Goal: Book appointment/travel/reservation

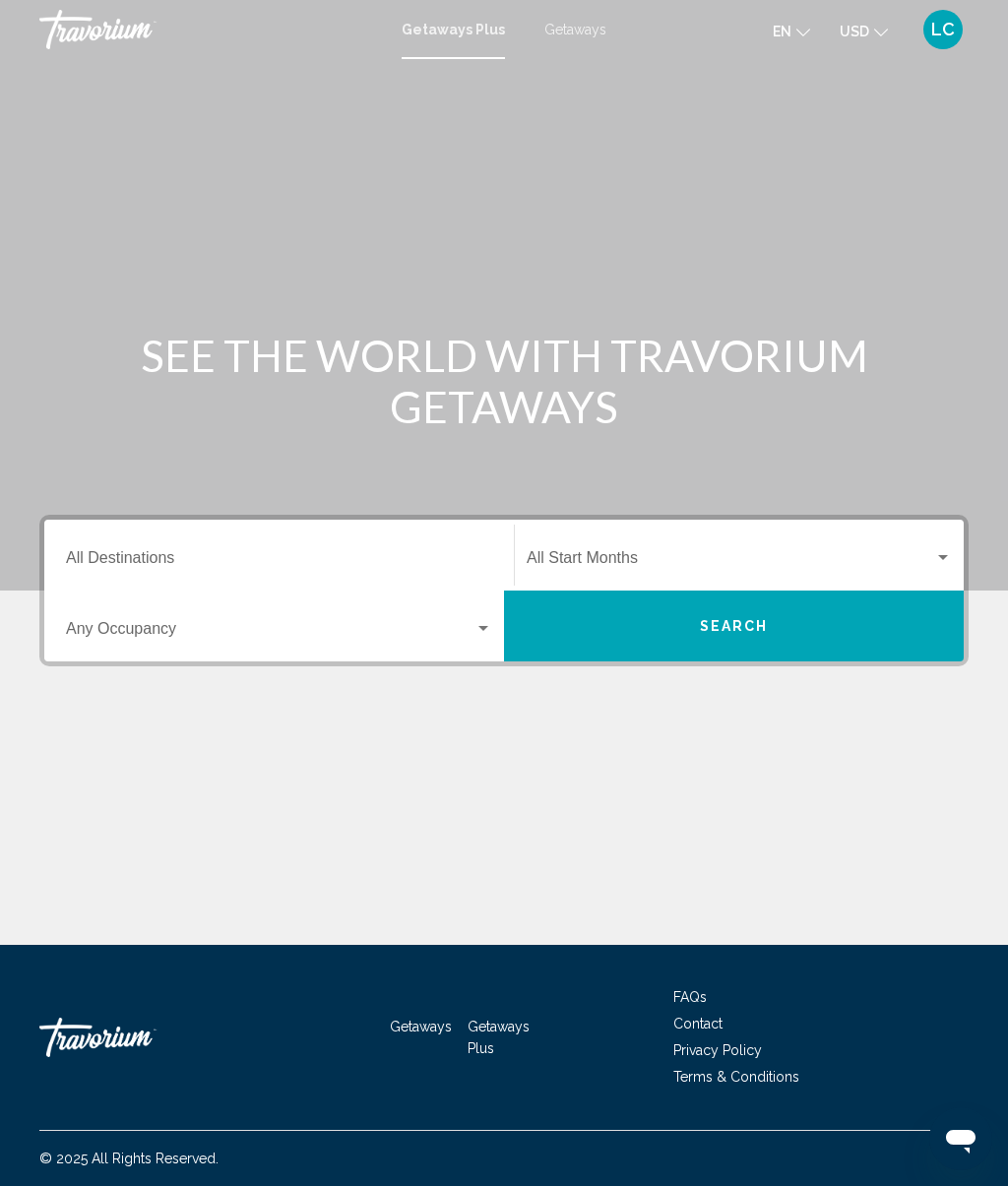
click at [430, 540] on div "Destination All Destinations" at bounding box center [279, 555] width 426 height 62
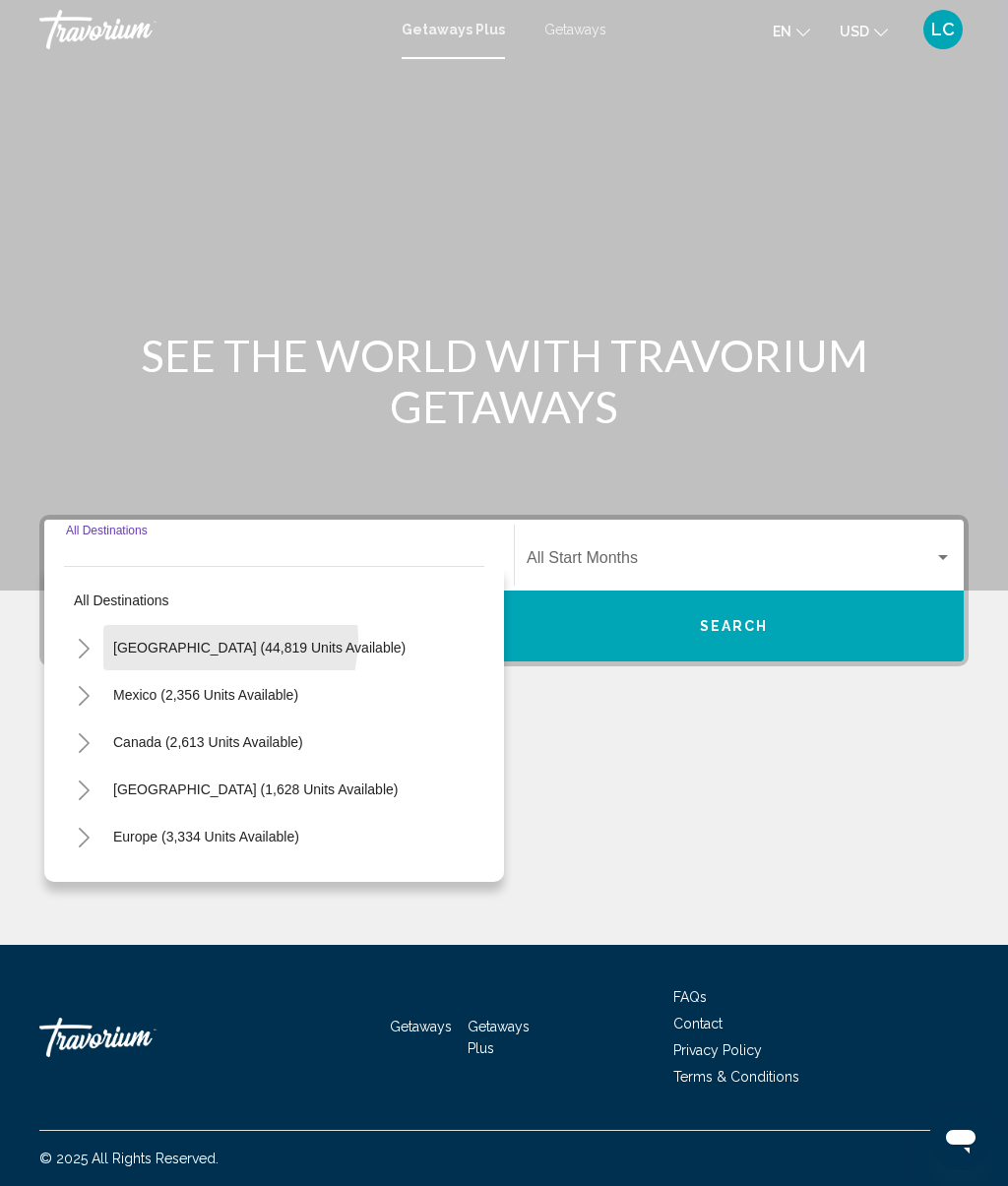
click at [201, 638] on button "[GEOGRAPHIC_DATA] (44,819 units available)" at bounding box center [260, 648] width 312 height 45
type input "**********"
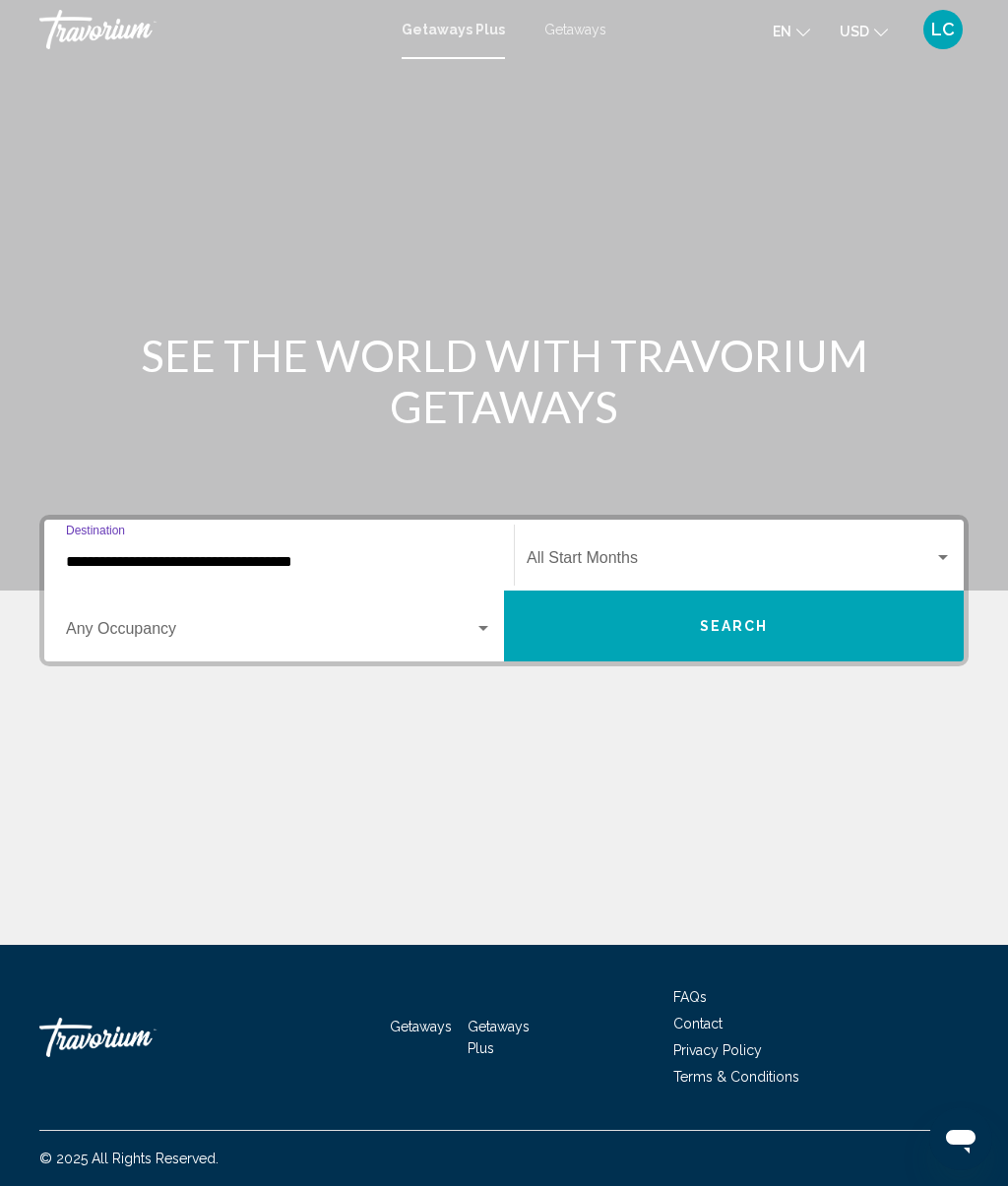
click at [893, 558] on span "Search widget" at bounding box center [730, 562] width 408 height 18
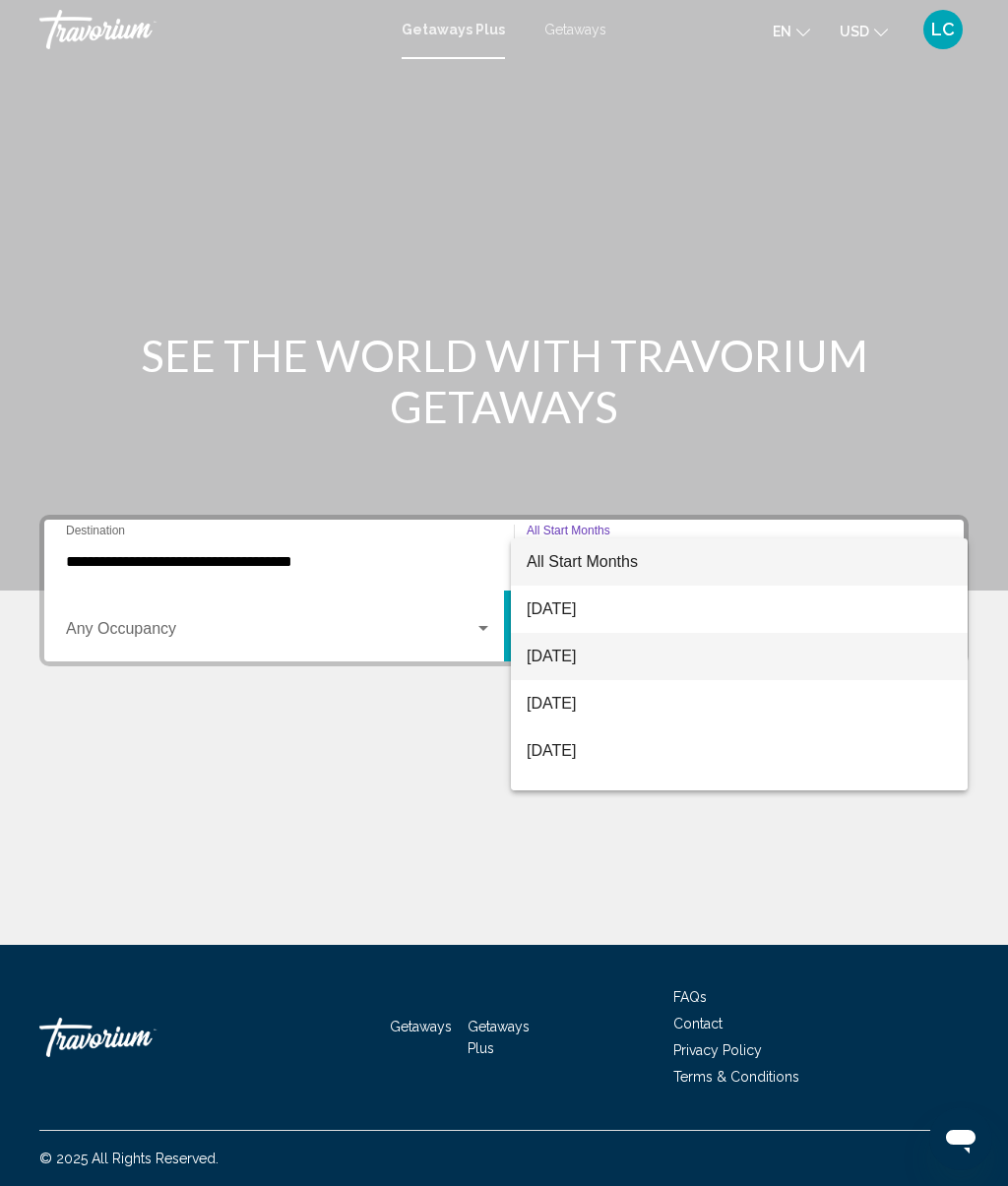
click at [601, 672] on span "[DATE]" at bounding box center [738, 657] width 426 height 47
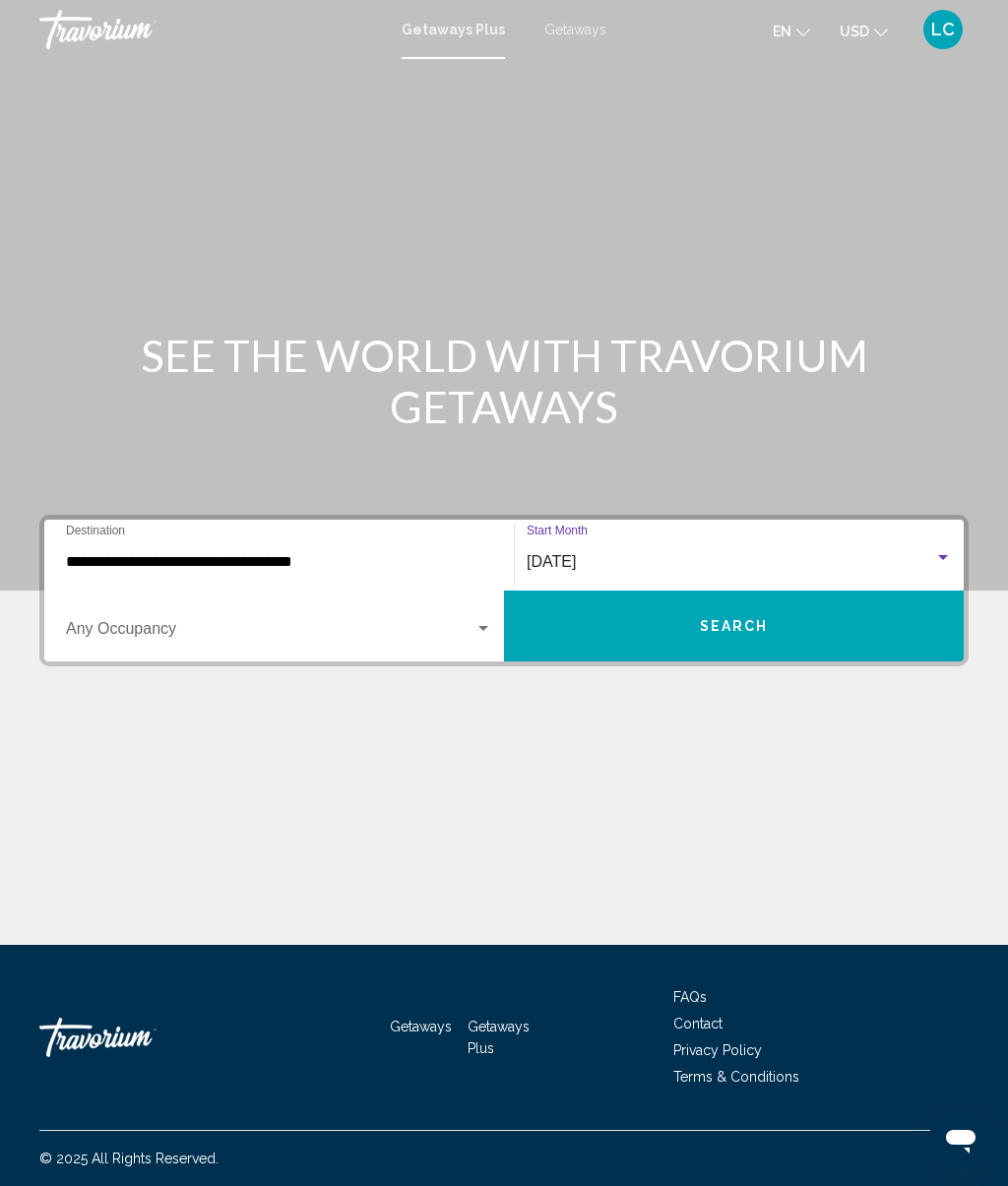
click at [478, 631] on div "Search widget" at bounding box center [484, 629] width 18 height 16
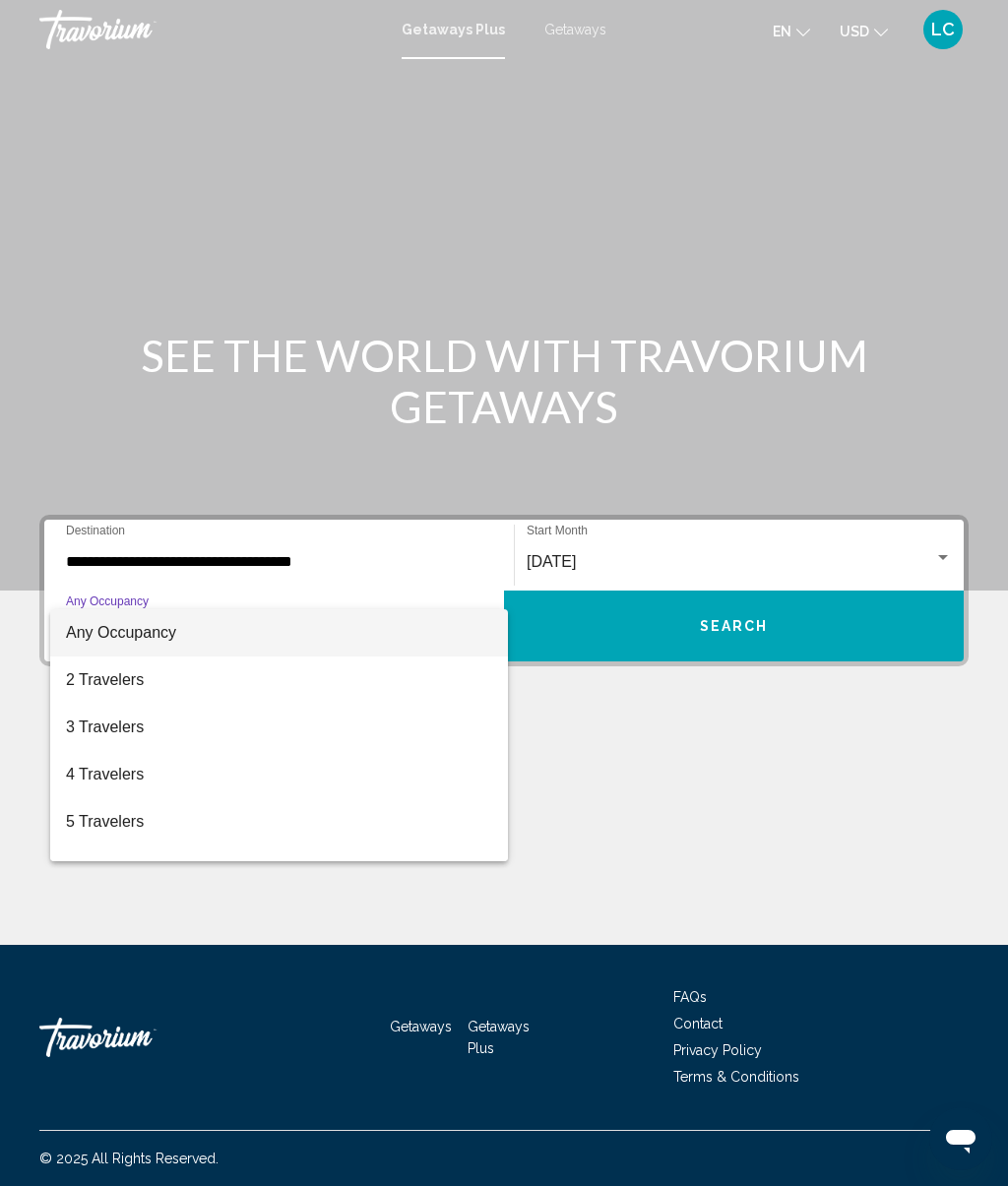
click at [724, 773] on div at bounding box center [504, 593] width 1008 height 1186
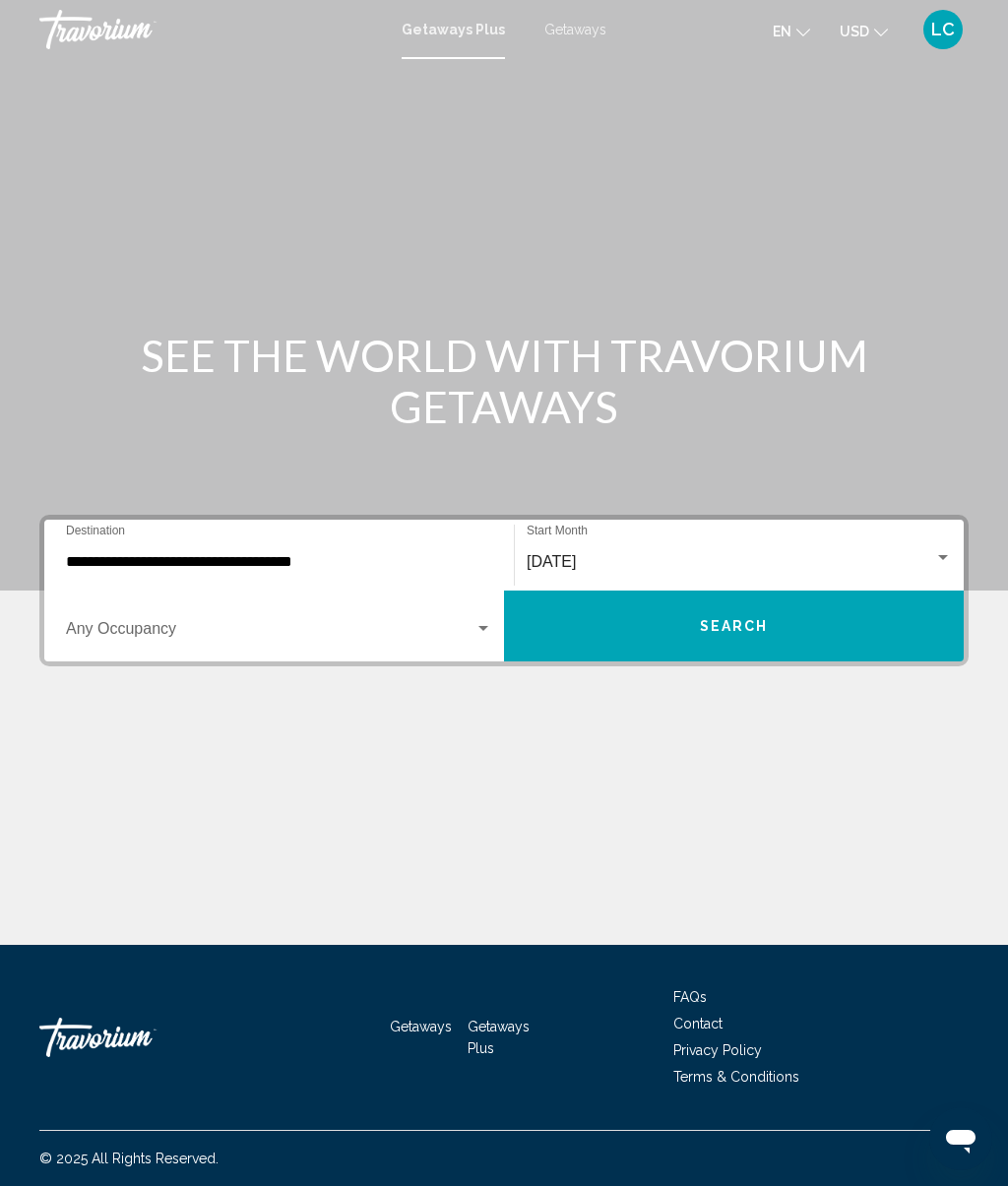
click at [772, 637] on button "Search" at bounding box center [734, 626] width 460 height 71
click at [456, 545] on div "Destination All Destinations" at bounding box center [279, 555] width 426 height 62
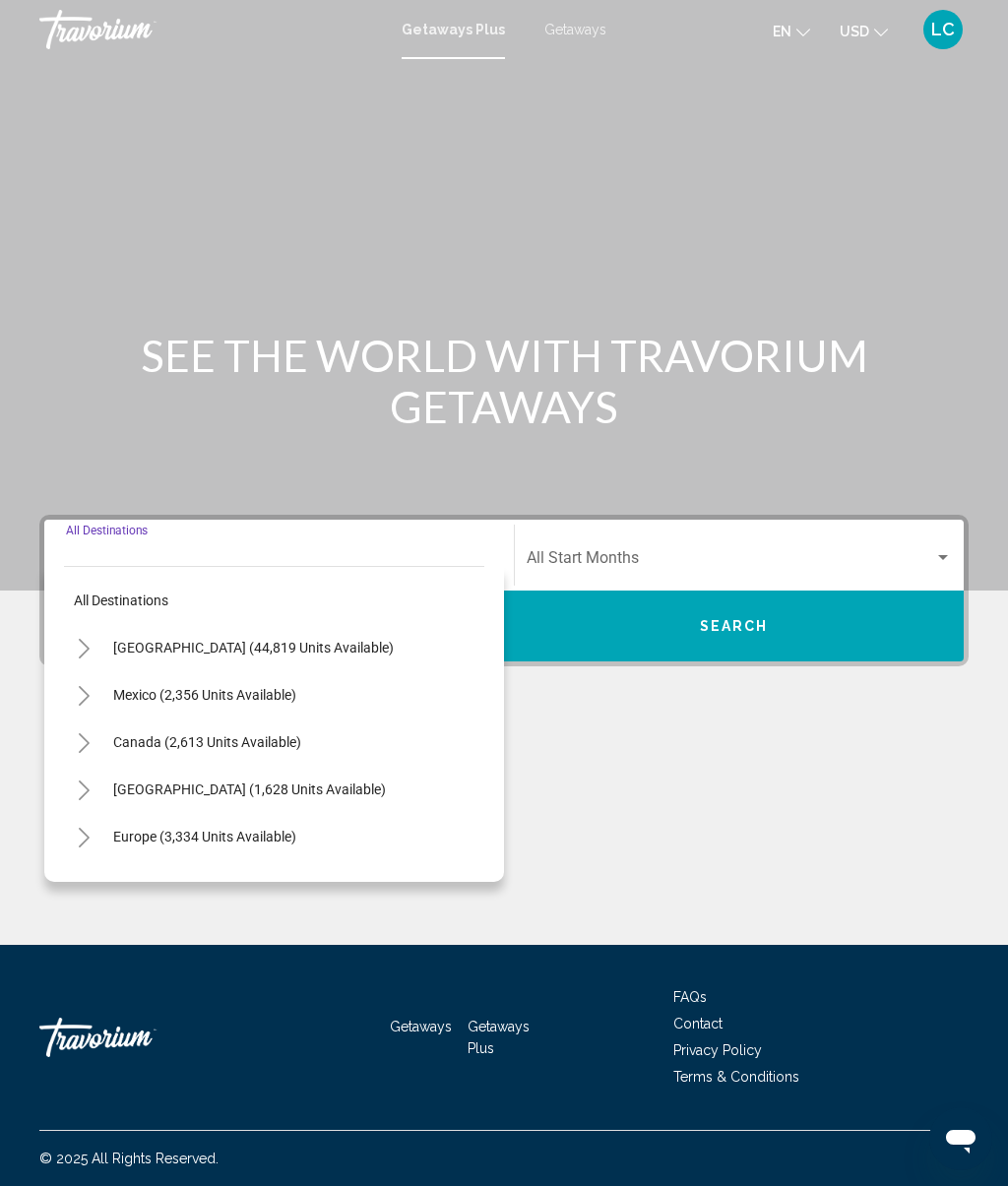
click at [278, 741] on span "Canada (2,613 units available)" at bounding box center [207, 743] width 188 height 16
type input "**********"
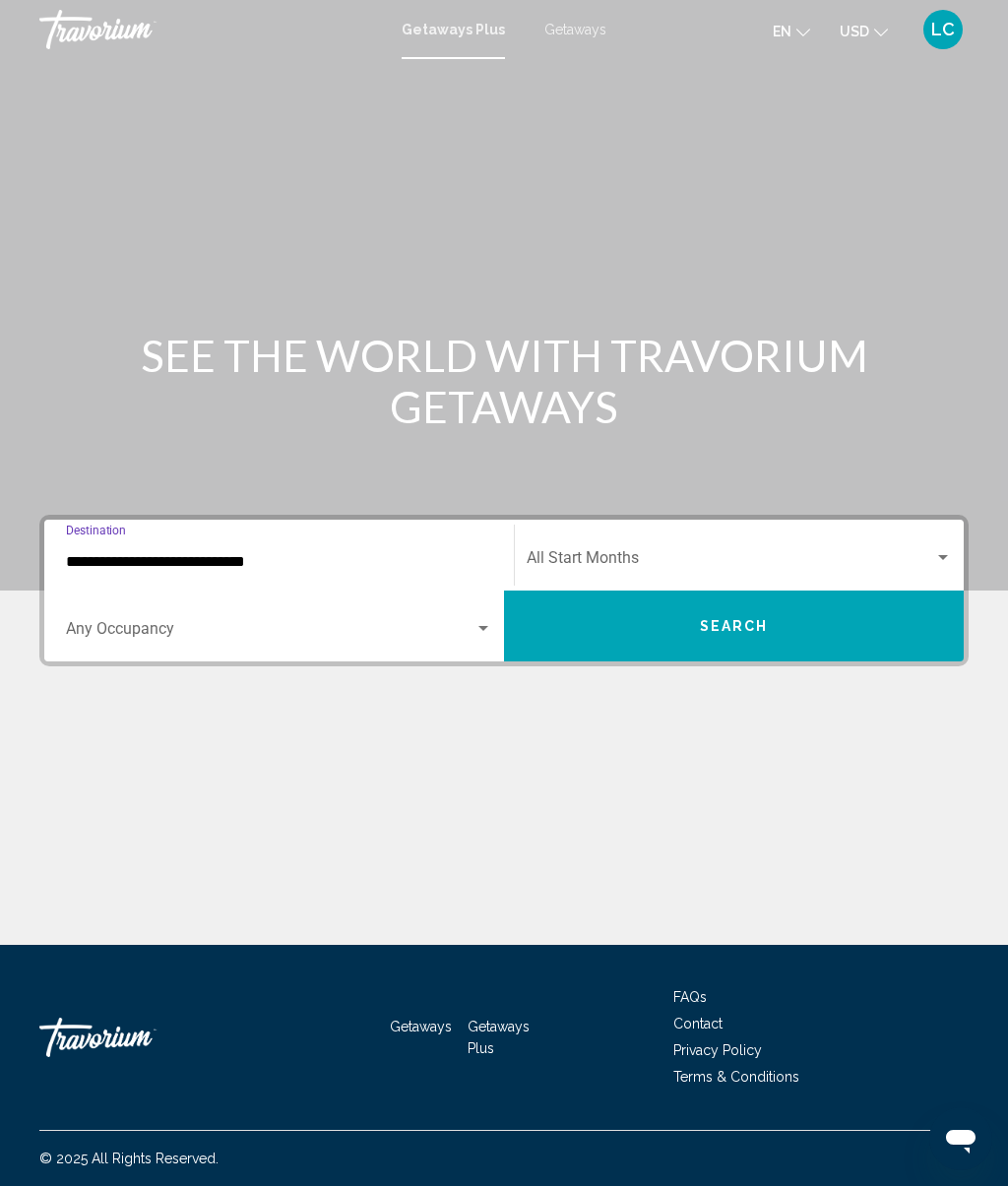
click at [754, 641] on button "Search" at bounding box center [734, 626] width 460 height 71
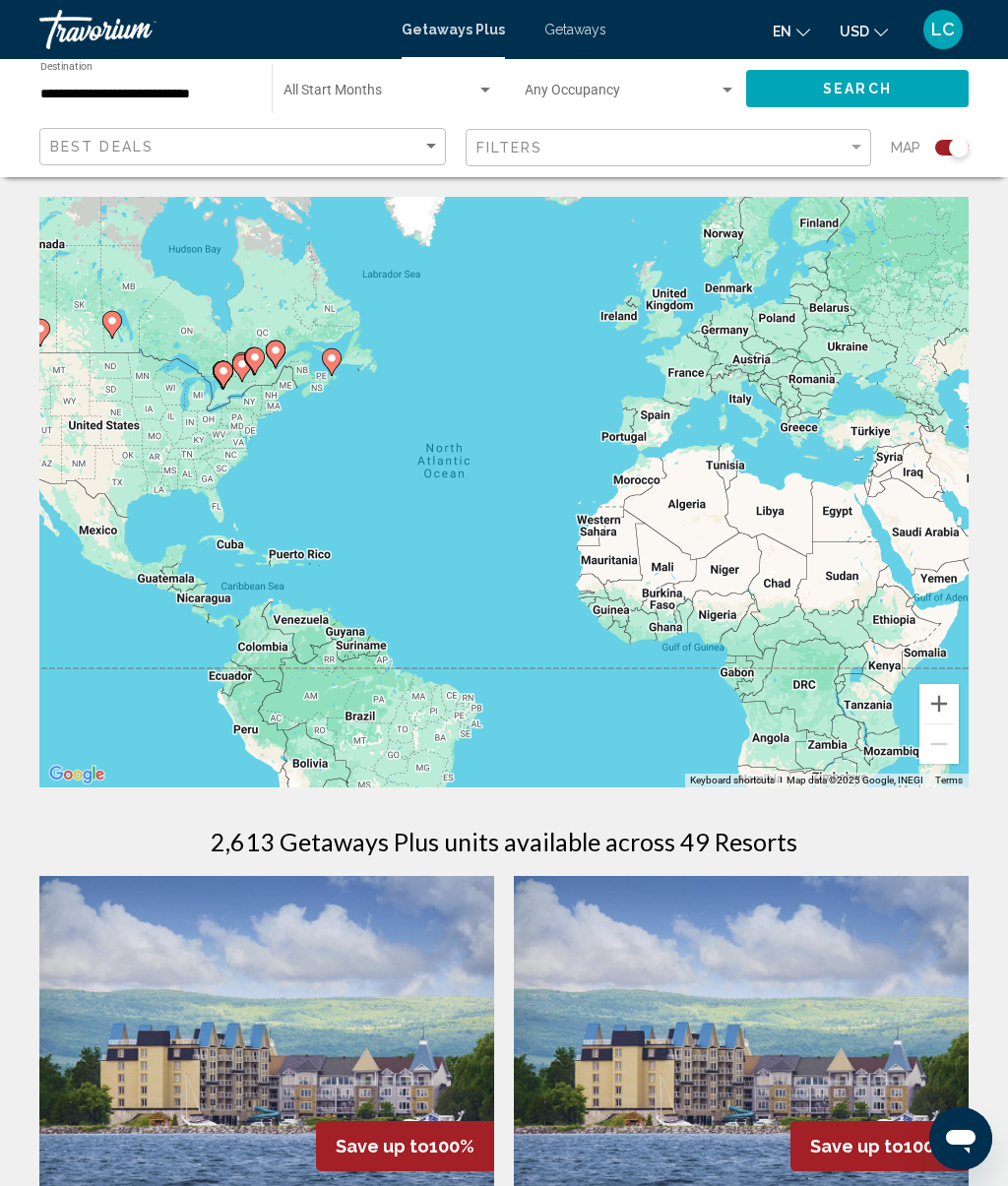
click at [823, 132] on div "Filters" at bounding box center [671, 148] width 390 height 37
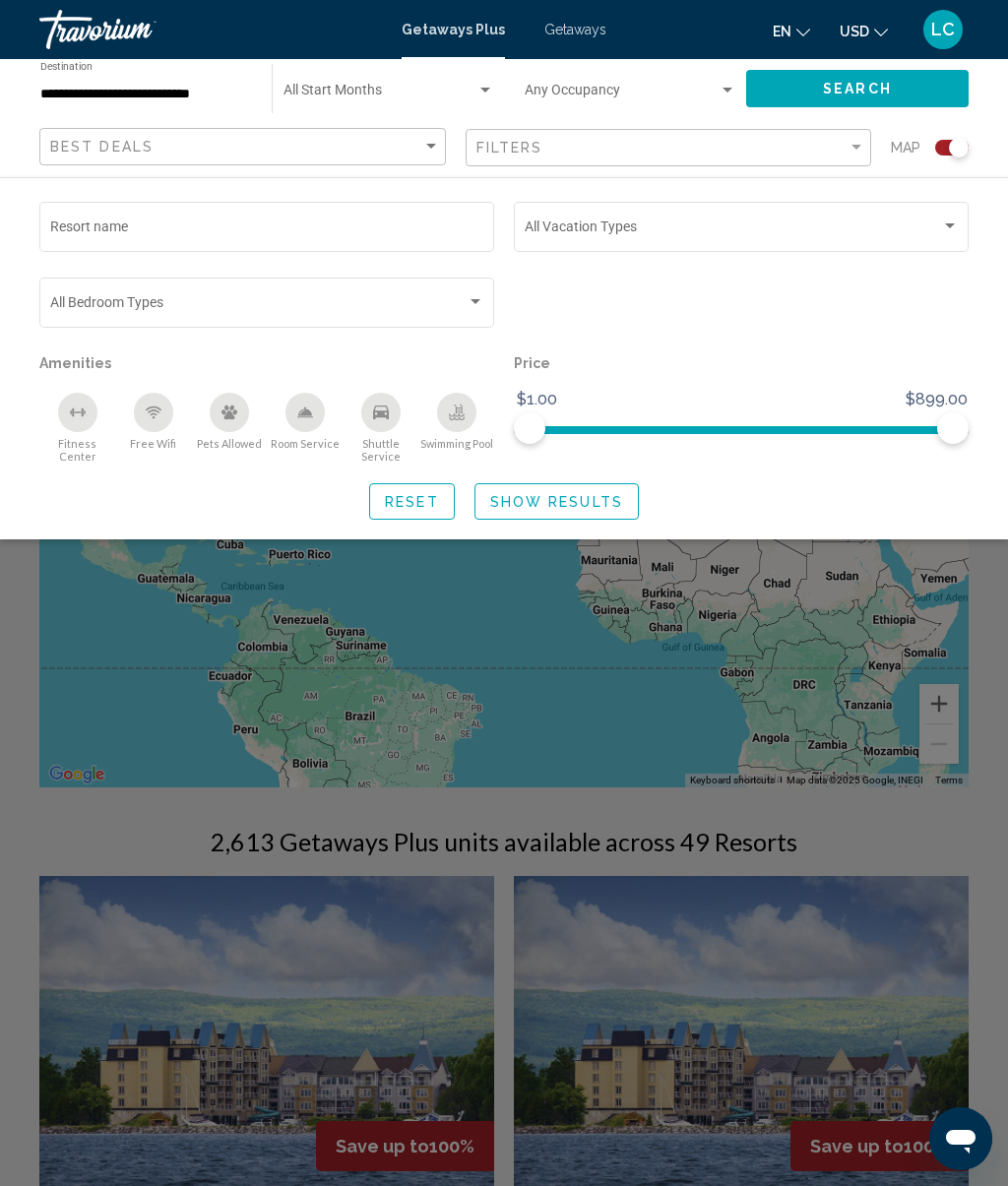
click at [364, 236] on input "Resort name" at bounding box center [268, 230] width 434 height 16
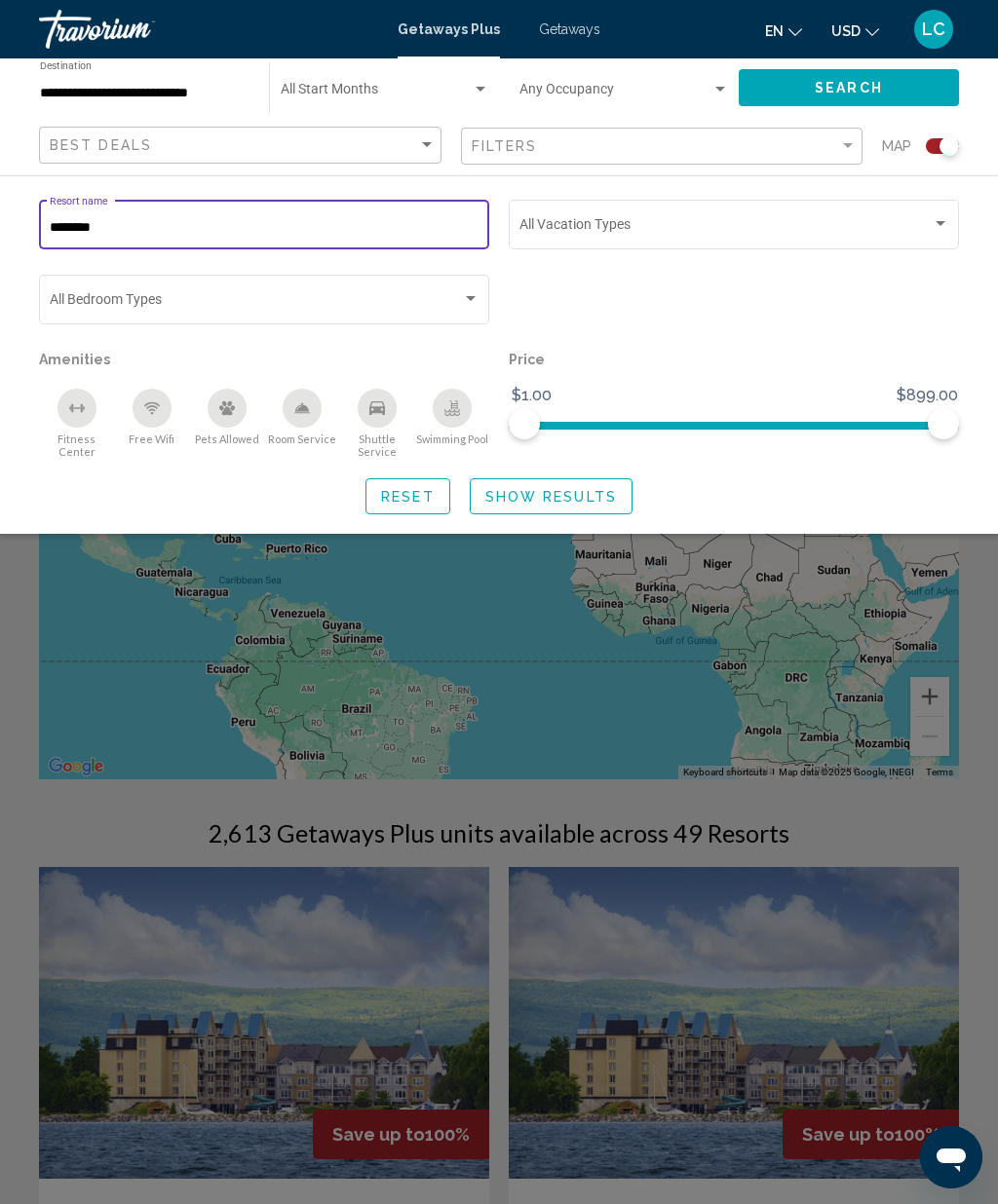
type input "********"
click at [879, 86] on span "Search" at bounding box center [849, 89] width 68 height 16
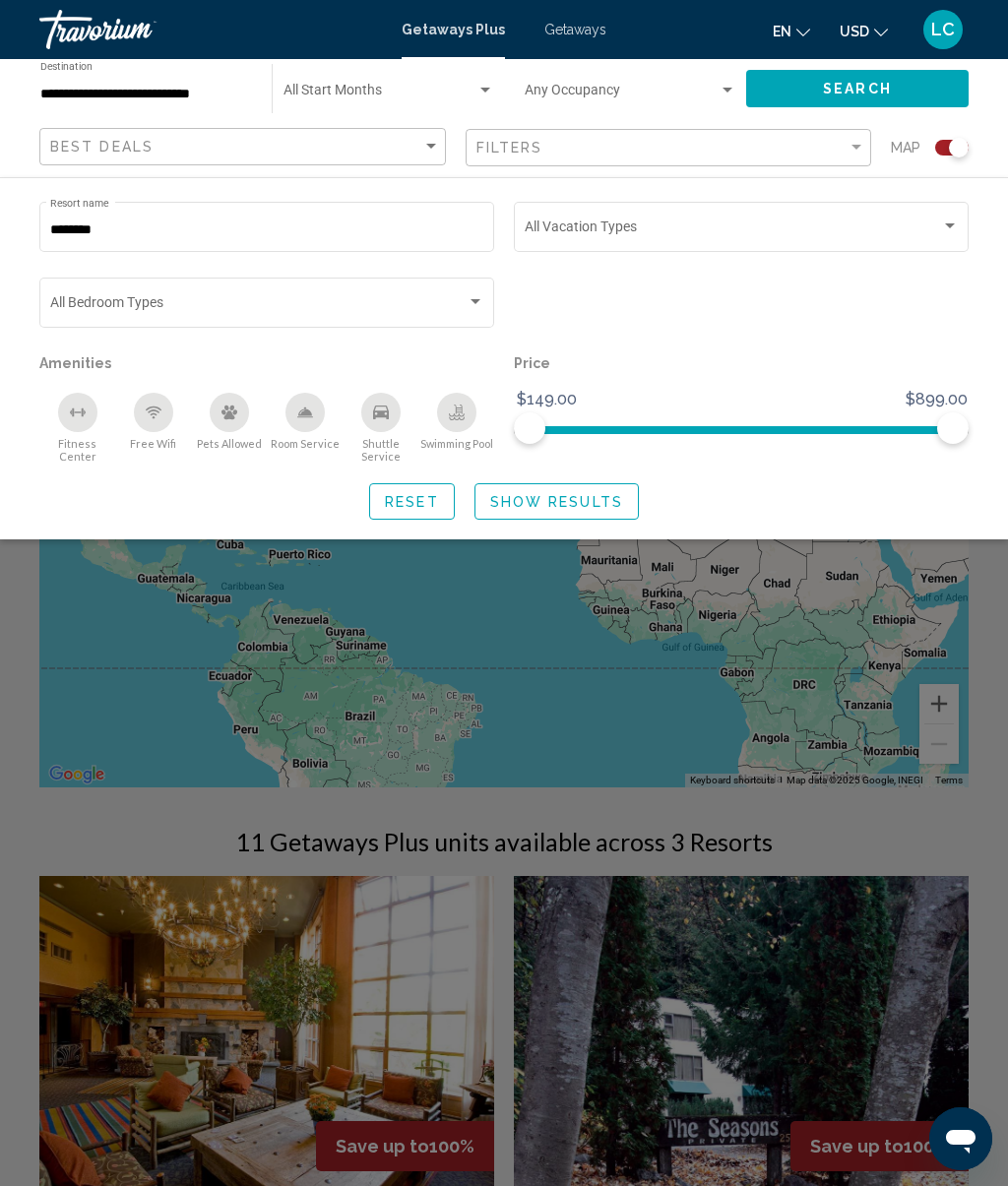
click at [951, 836] on div "Search widget" at bounding box center [504, 741] width 1008 height 891
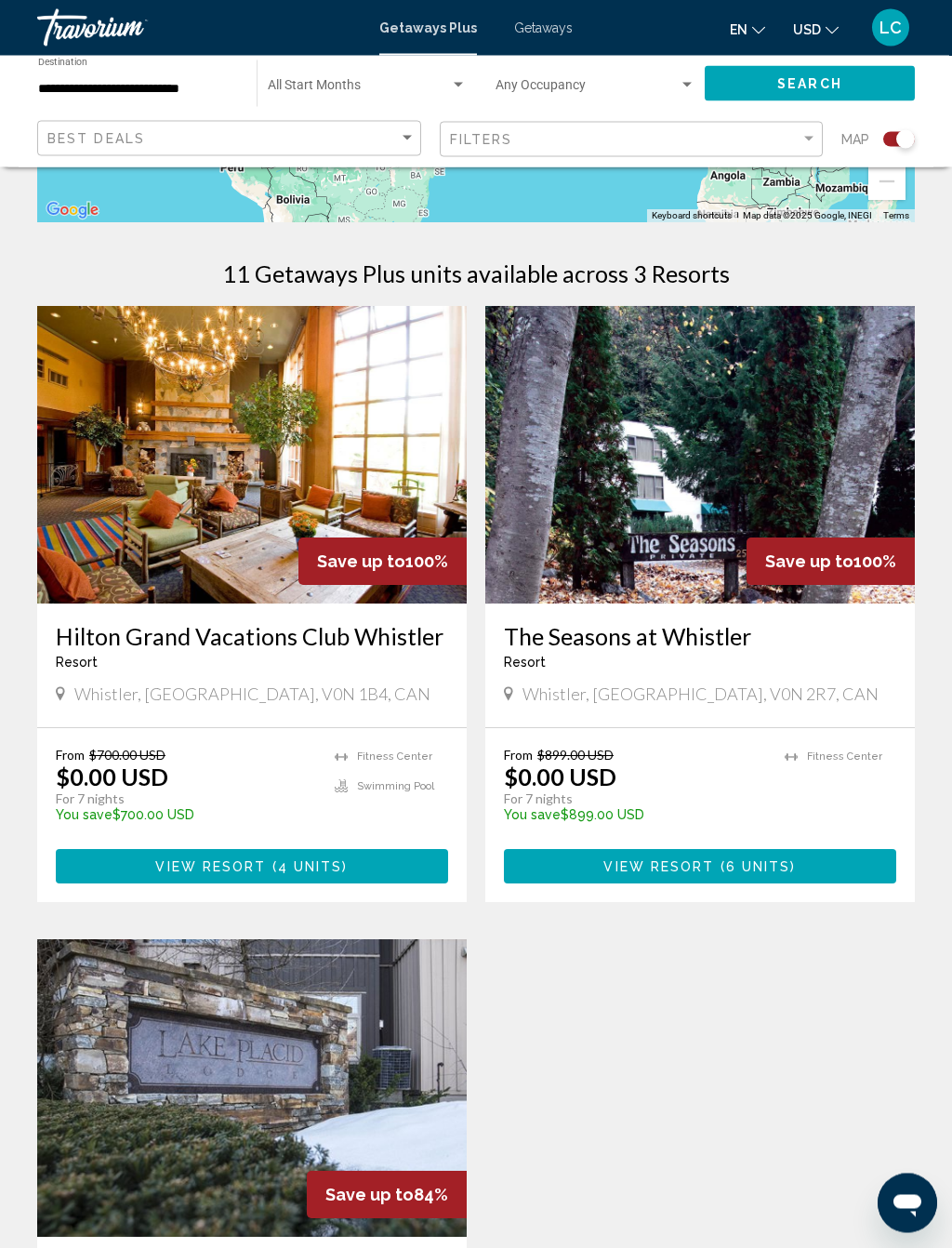
scroll to position [523, 0]
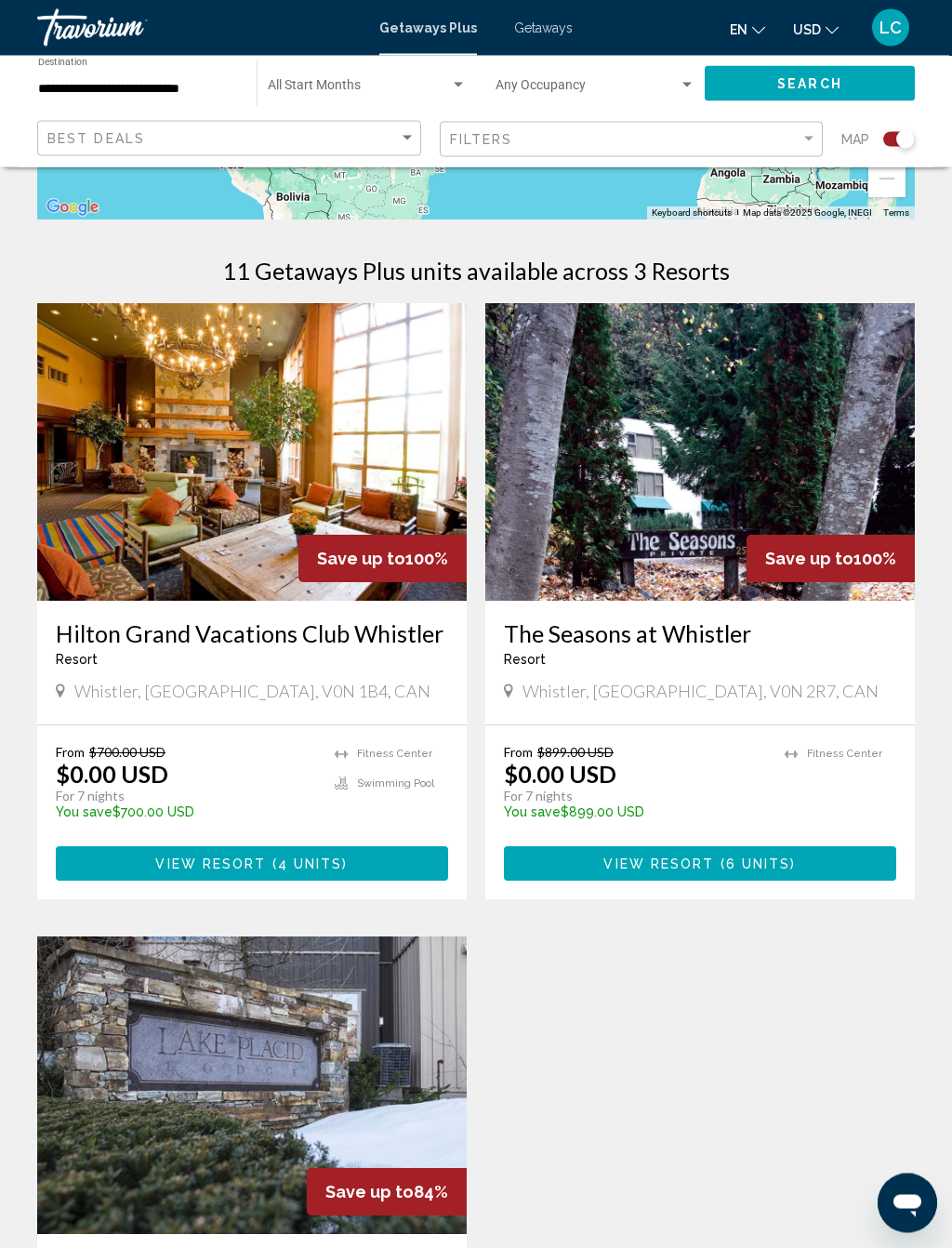
click at [263, 477] on img "Main content" at bounding box center [252, 452] width 430 height 298
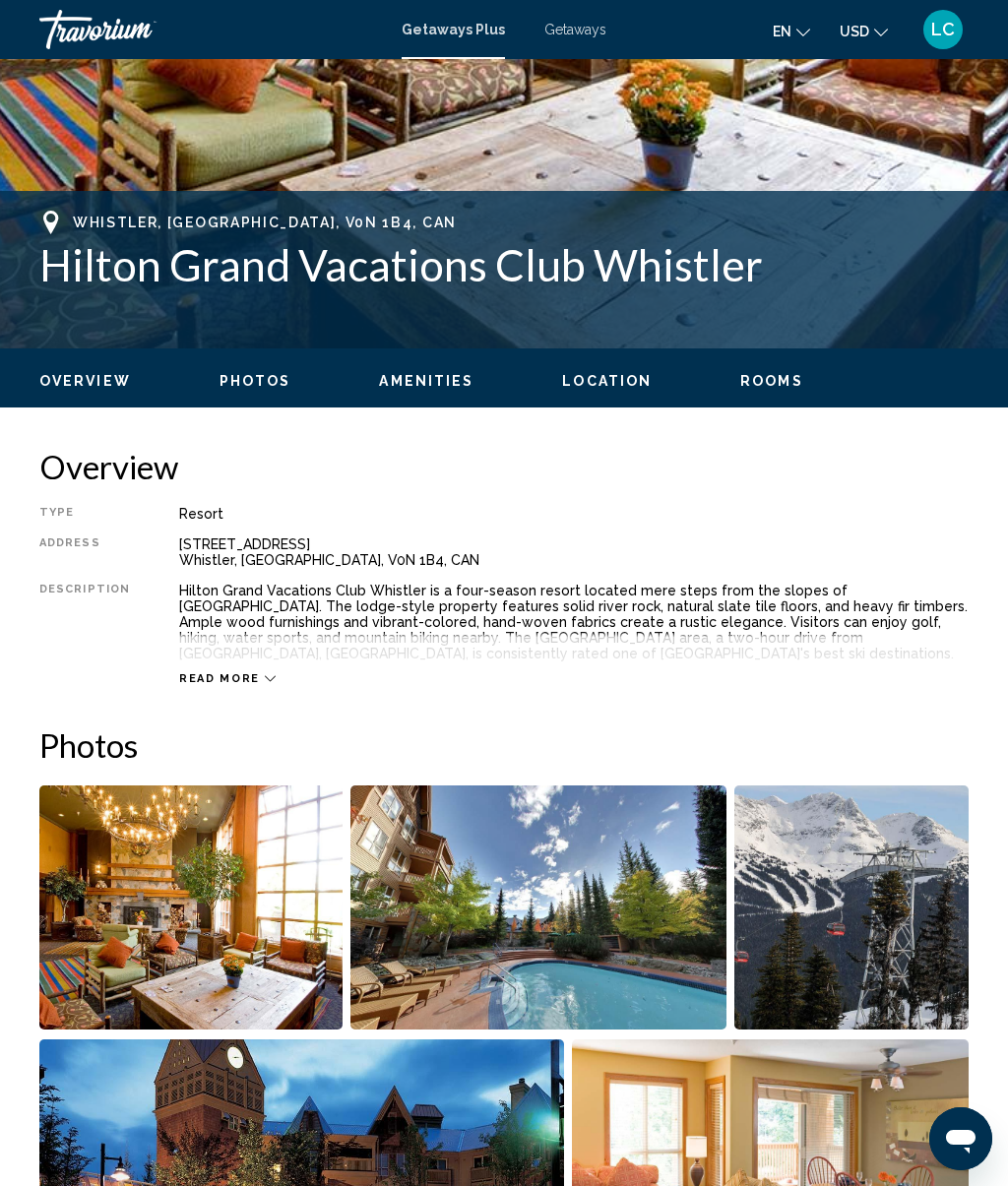
scroll to position [645, 0]
click at [249, 683] on span "Read more" at bounding box center [219, 679] width 81 height 13
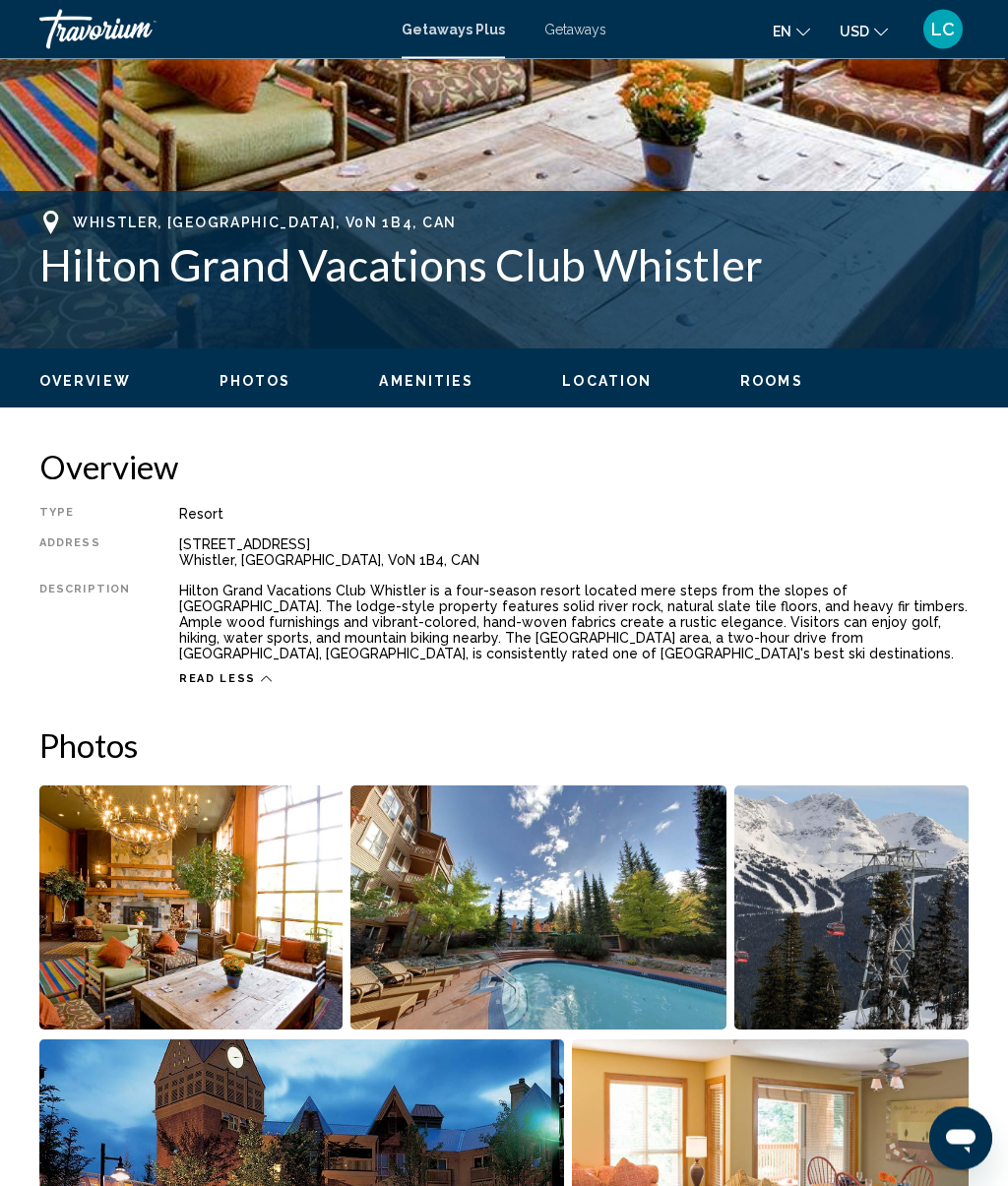
scroll to position [646, 0]
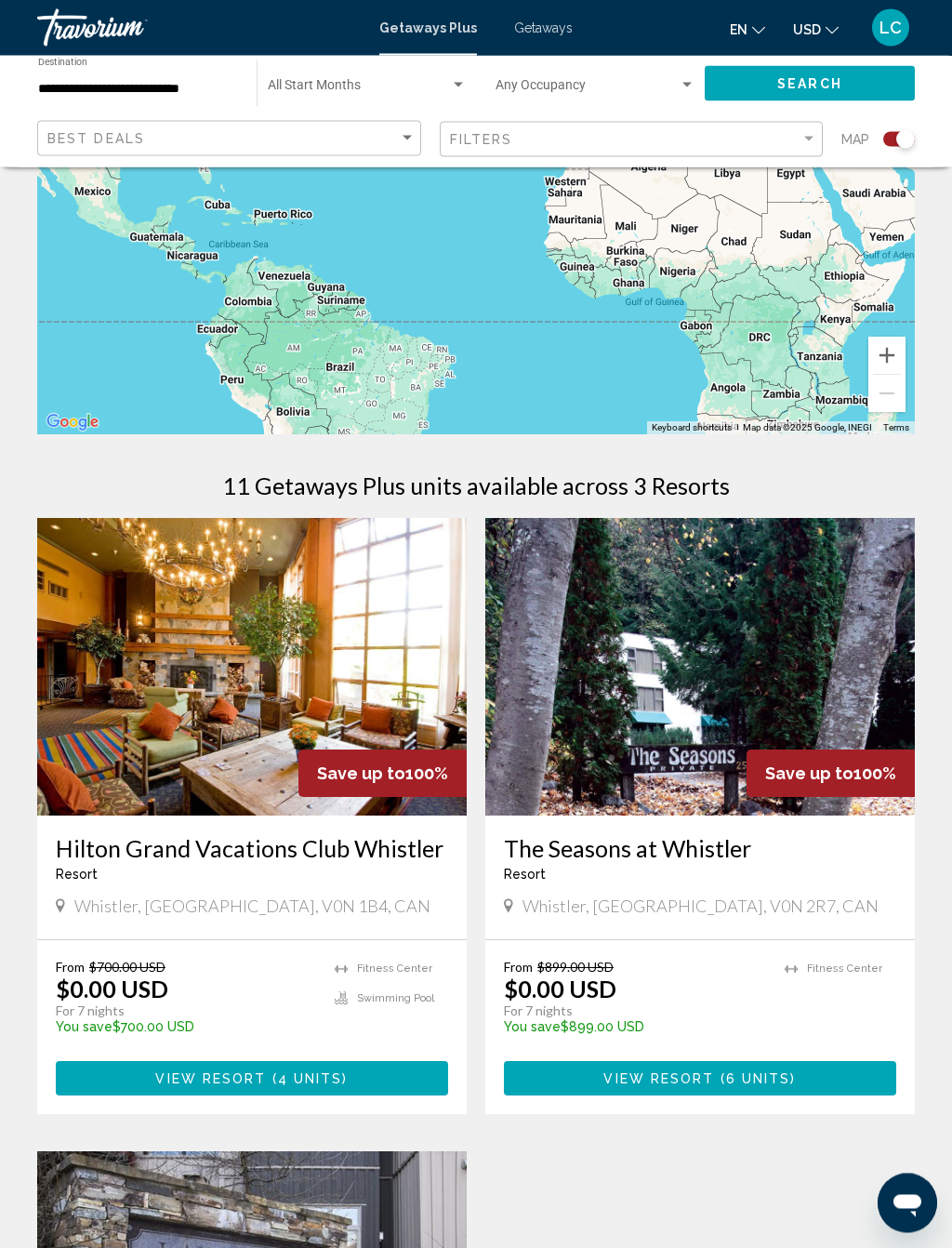
scroll to position [327, 0]
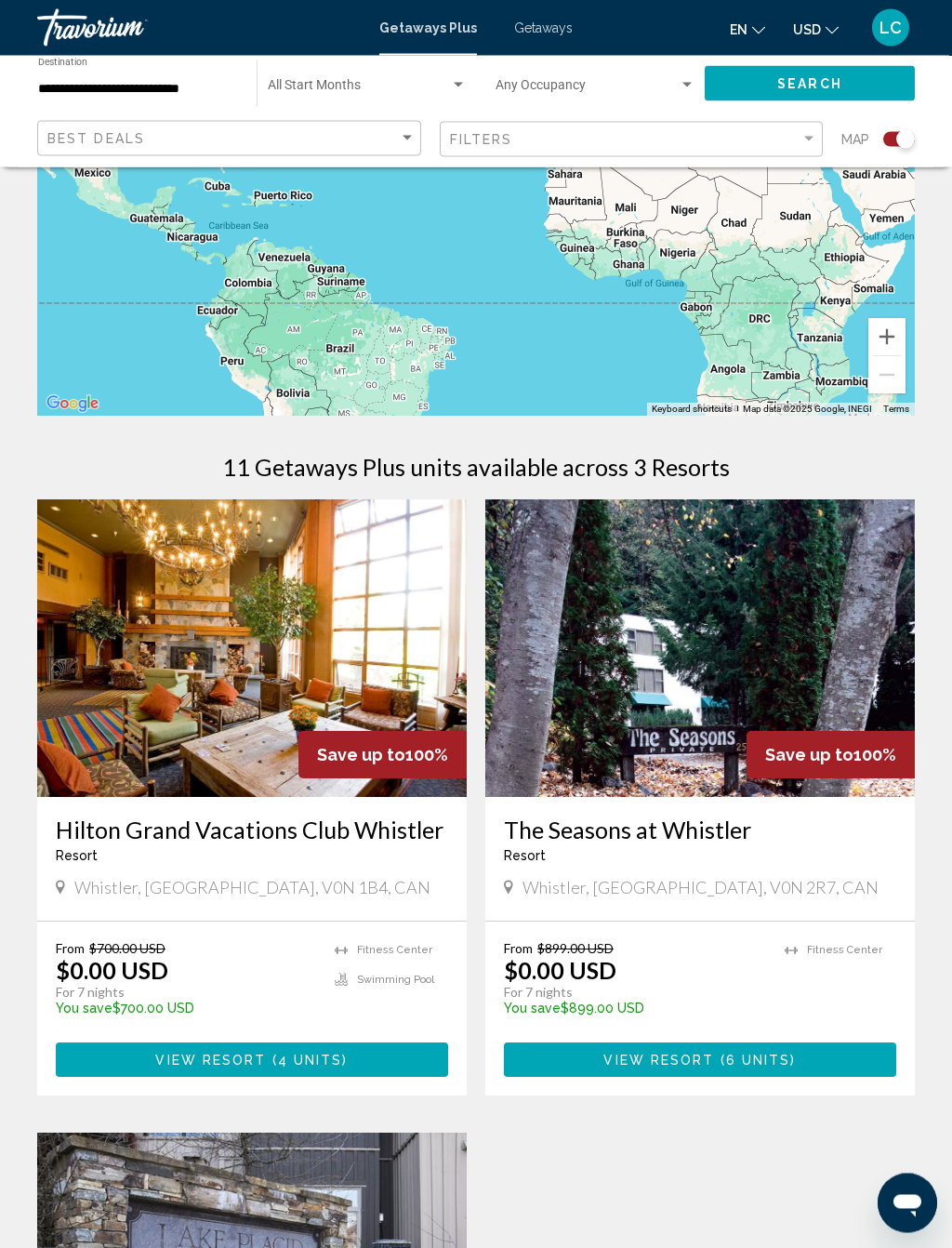
click at [727, 684] on img "Main content" at bounding box center [699, 648] width 430 height 298
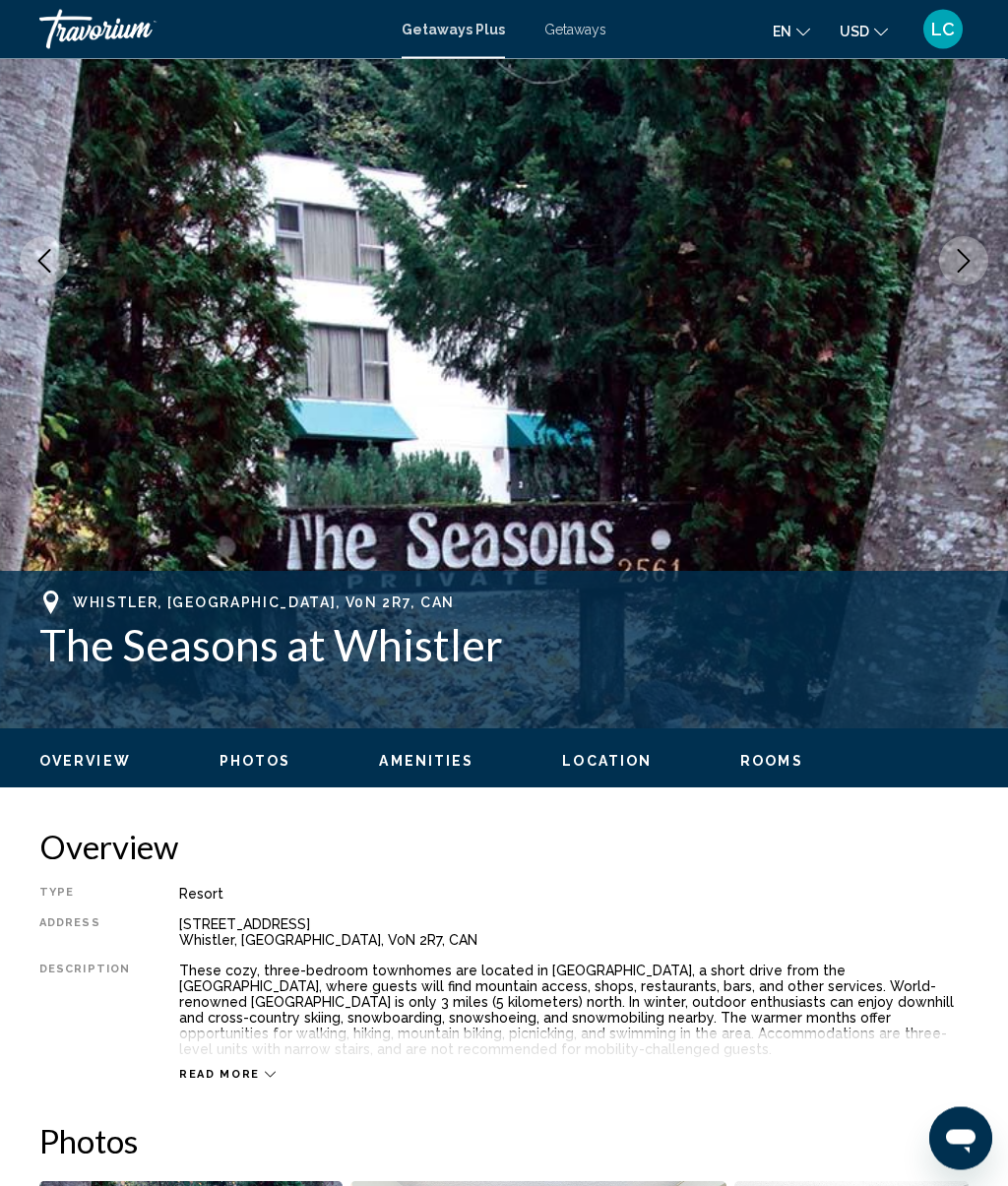
scroll to position [256, 0]
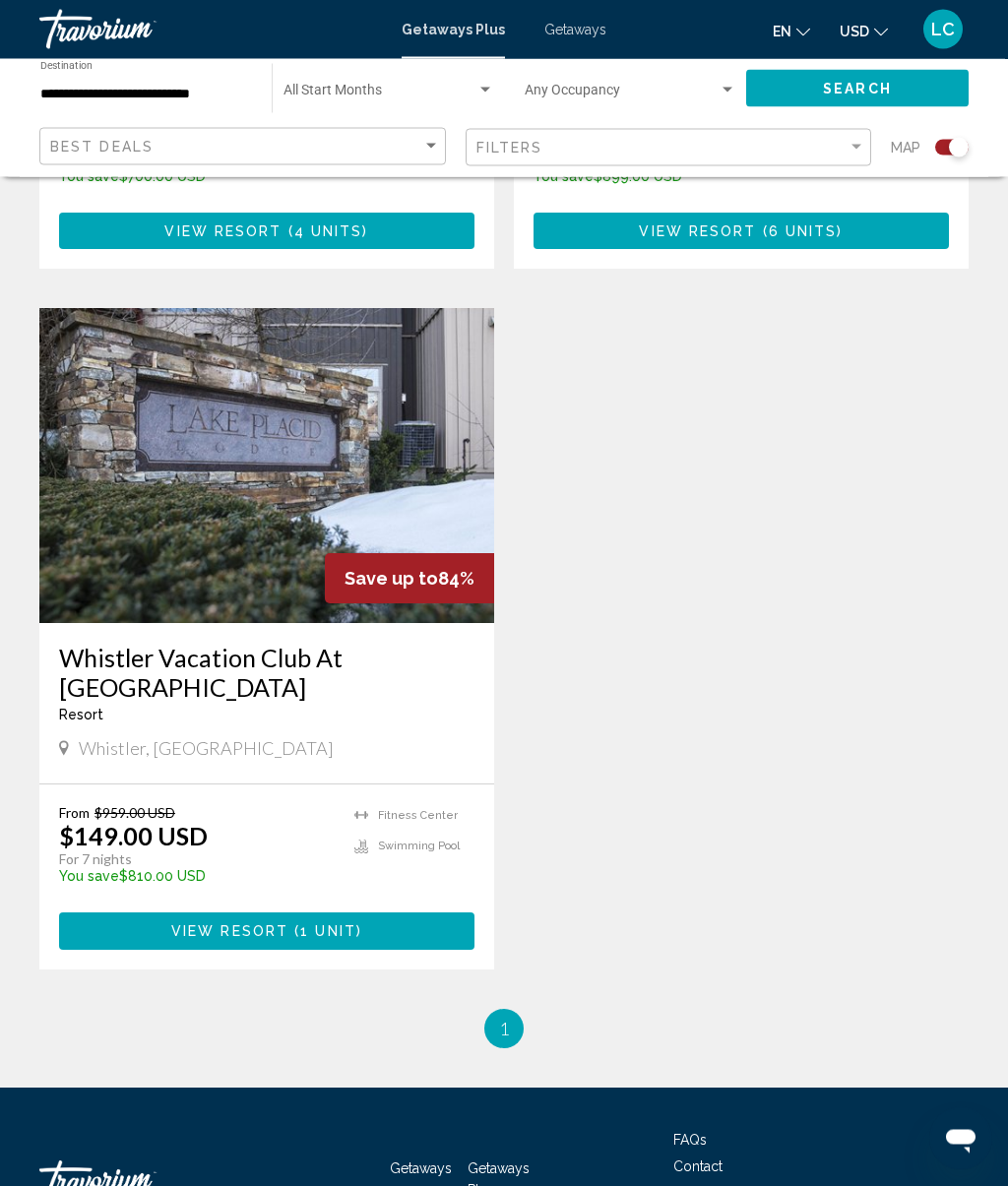
scroll to position [1221, 0]
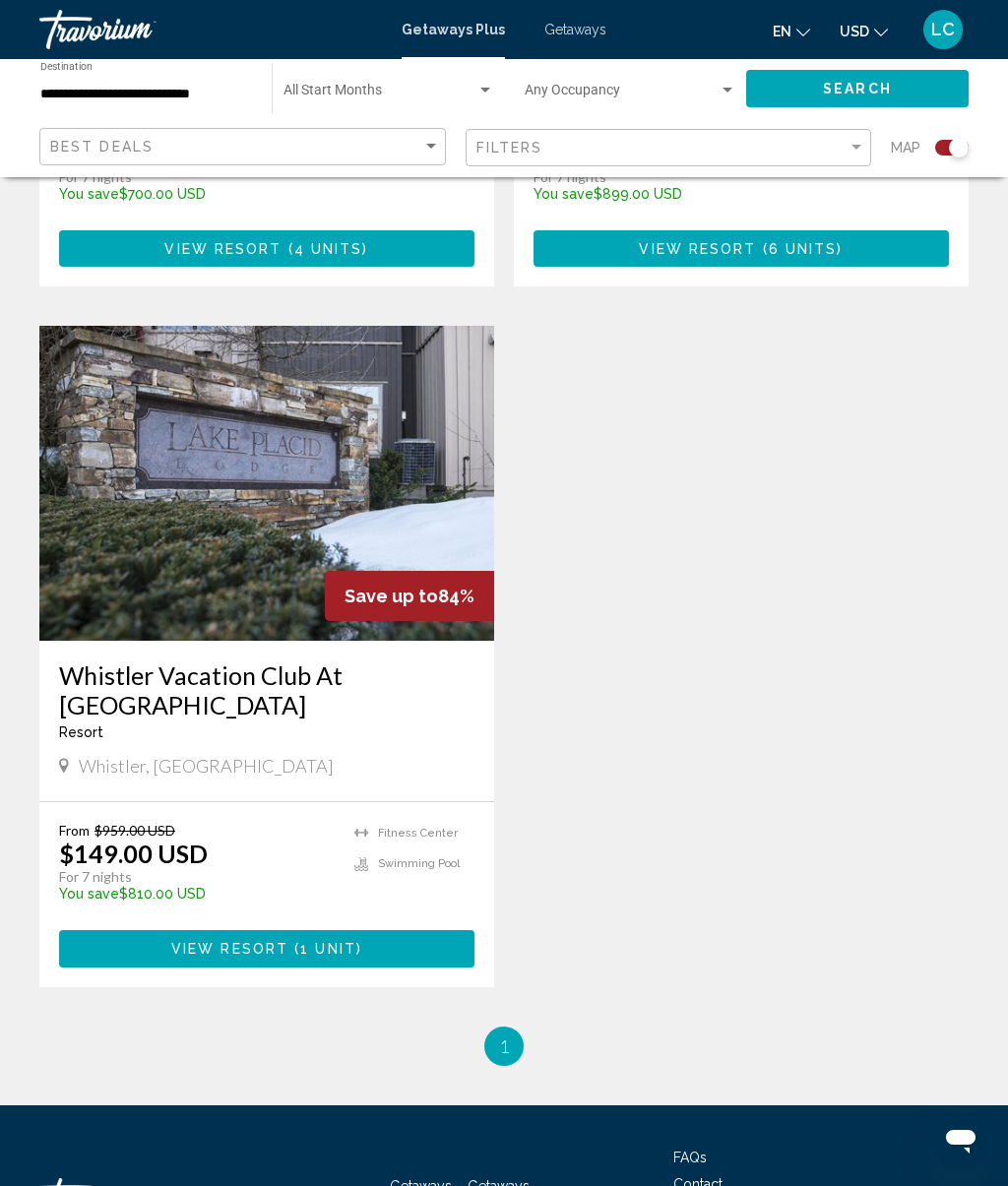
click at [366, 505] on img "Main content" at bounding box center [267, 483] width 455 height 315
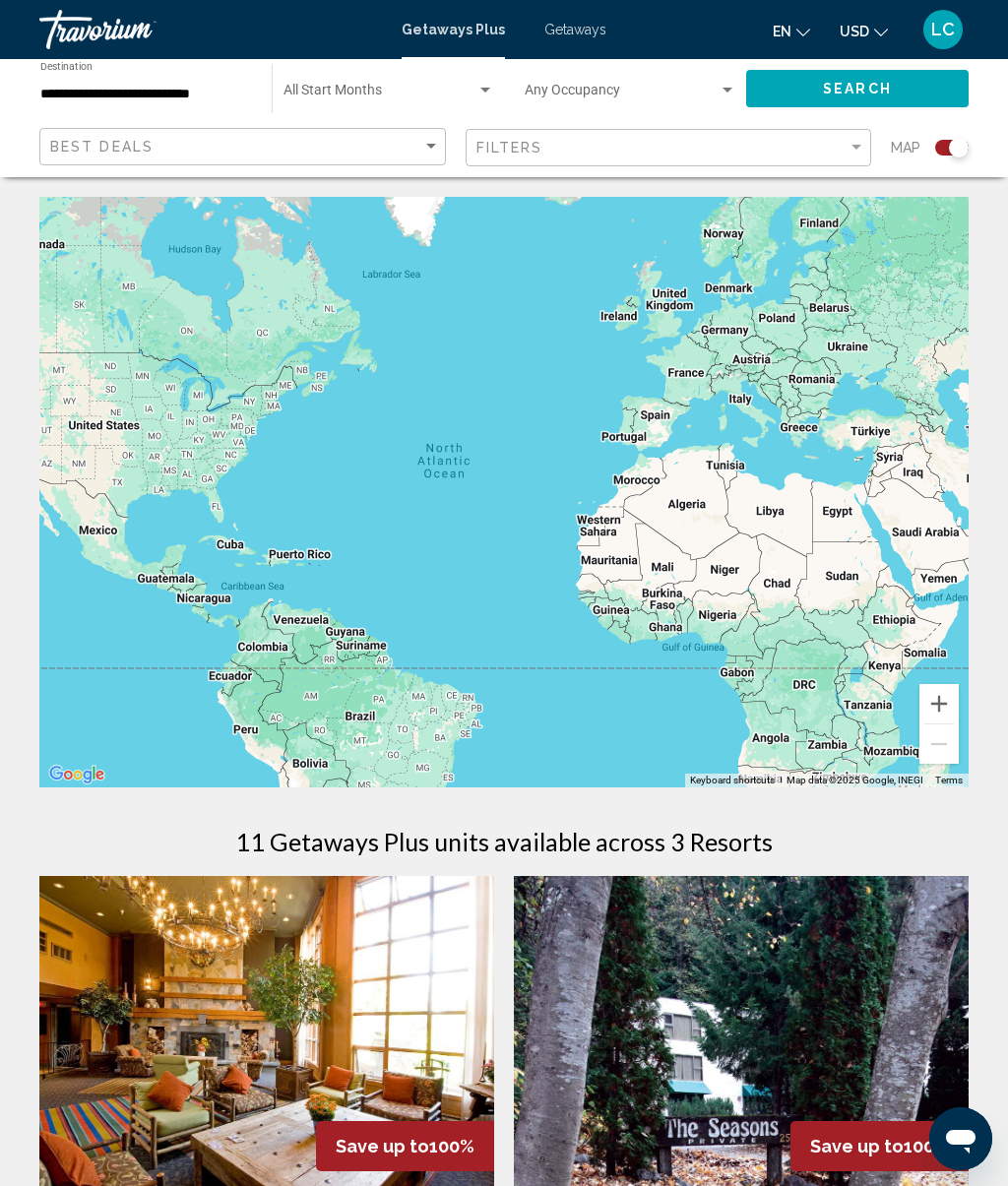
click at [384, 91] on span "Search widget" at bounding box center [379, 95] width 193 height 16
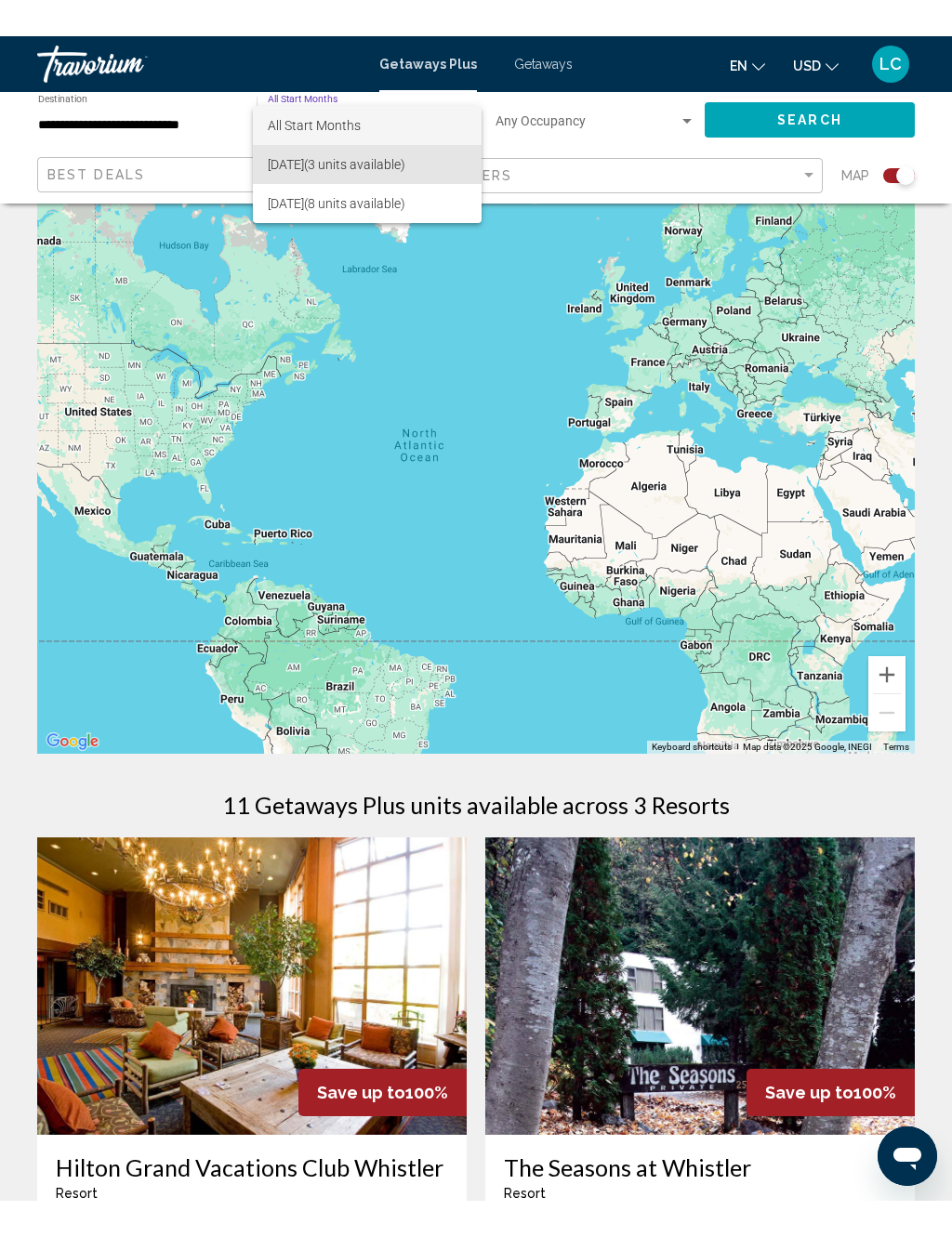
scroll to position [45, 0]
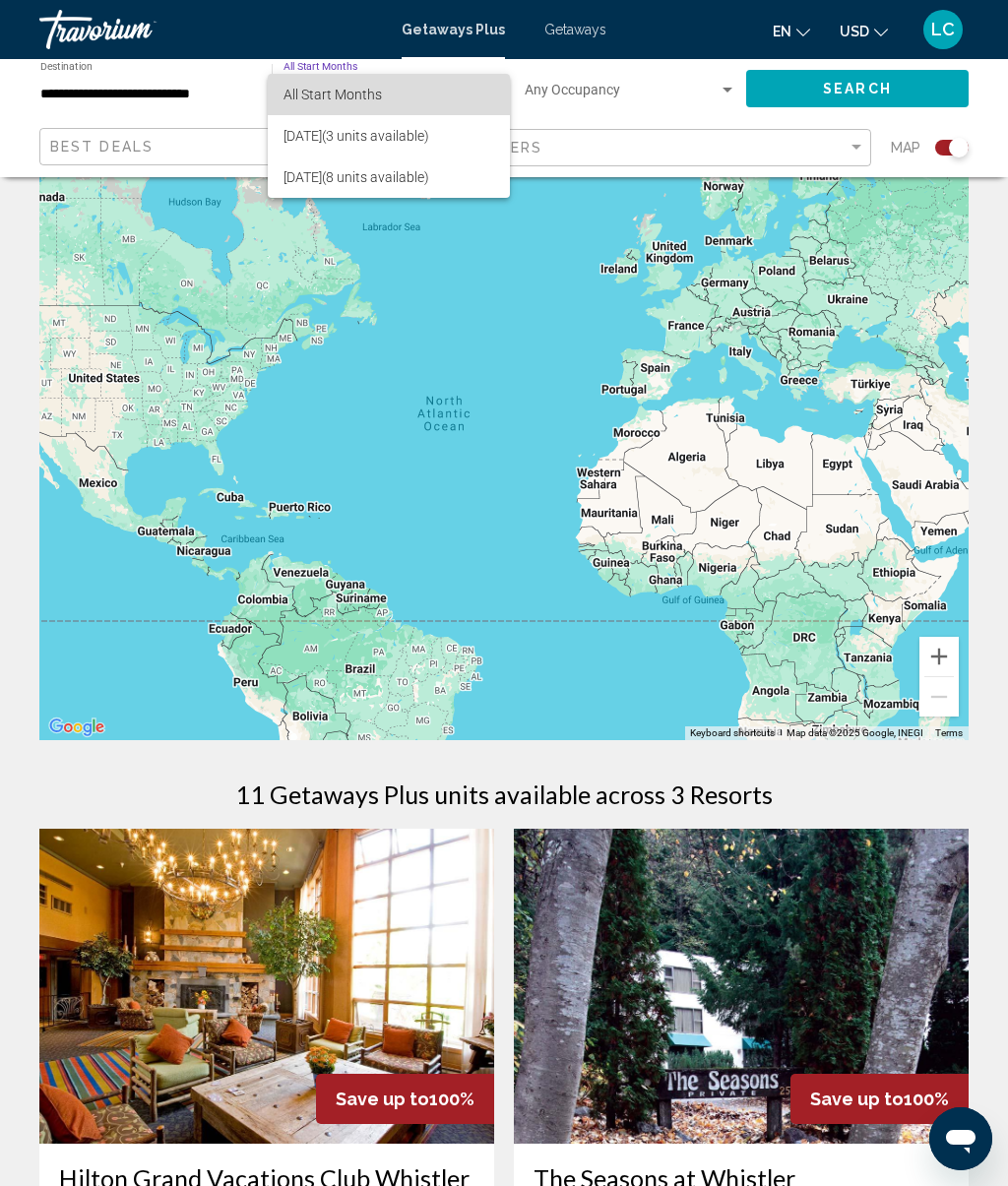
click at [349, 96] on span "All Start Months" at bounding box center [333, 95] width 99 height 16
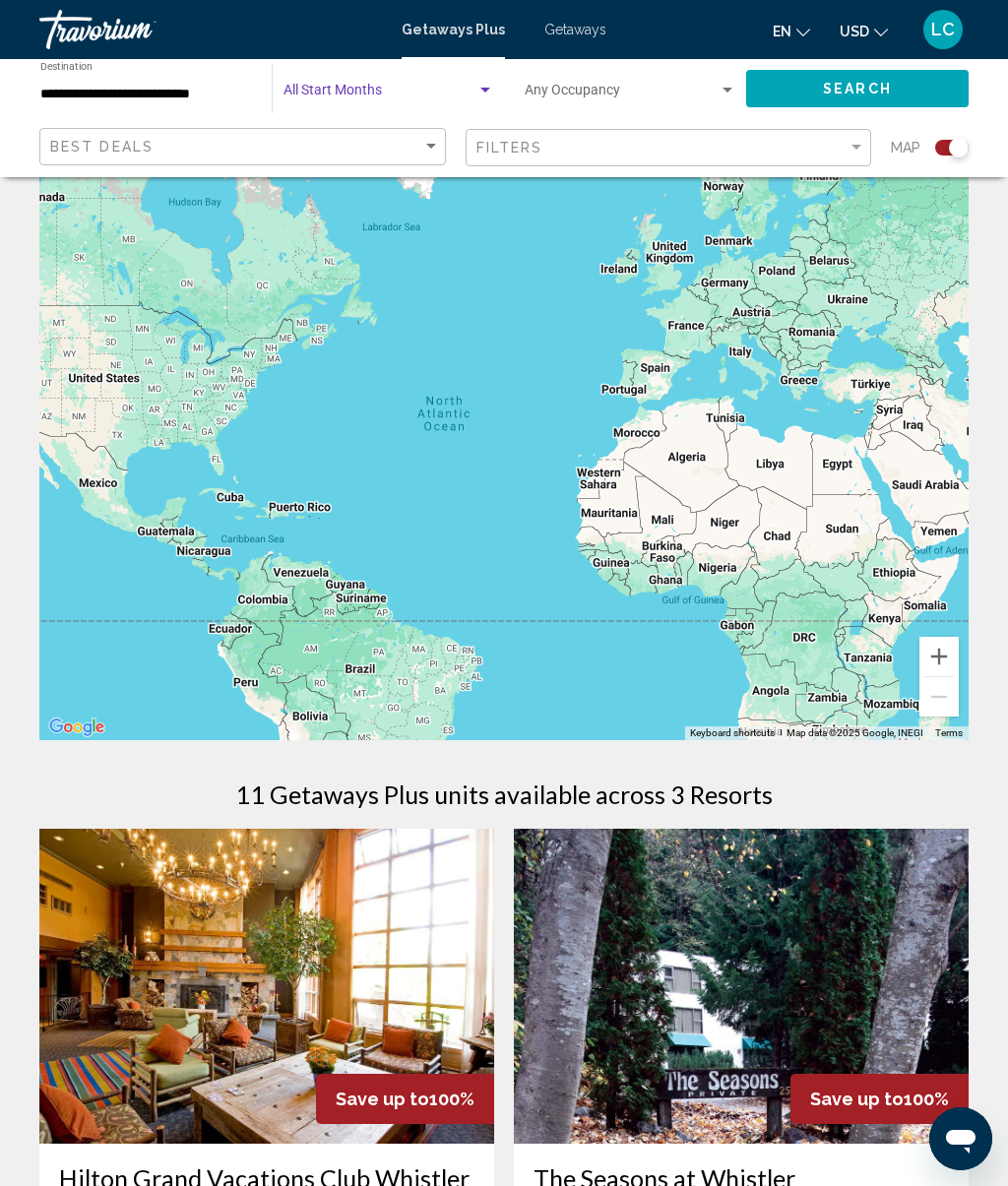
click at [355, 96] on span "Search widget" at bounding box center [379, 95] width 193 height 16
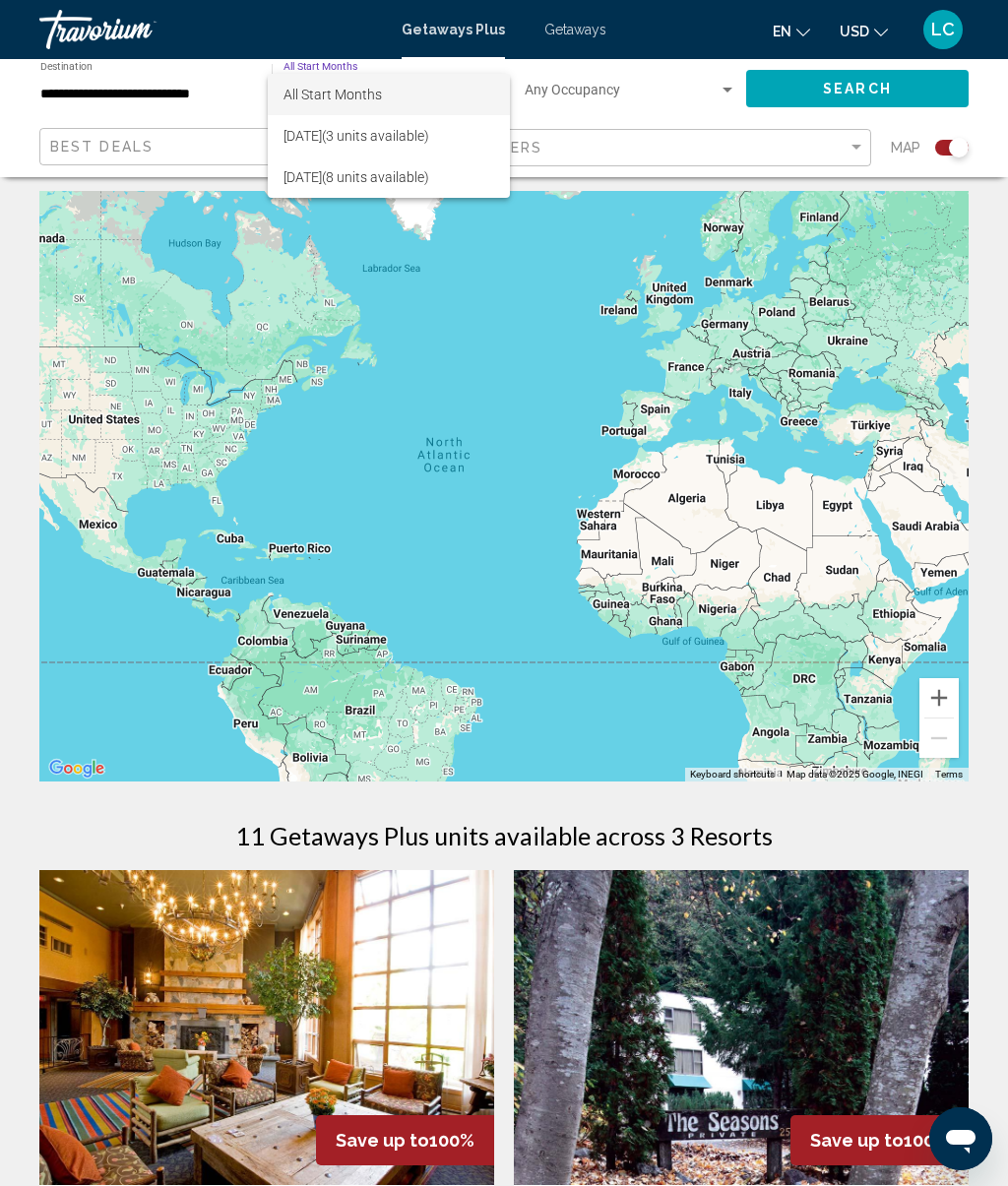
scroll to position [0, 0]
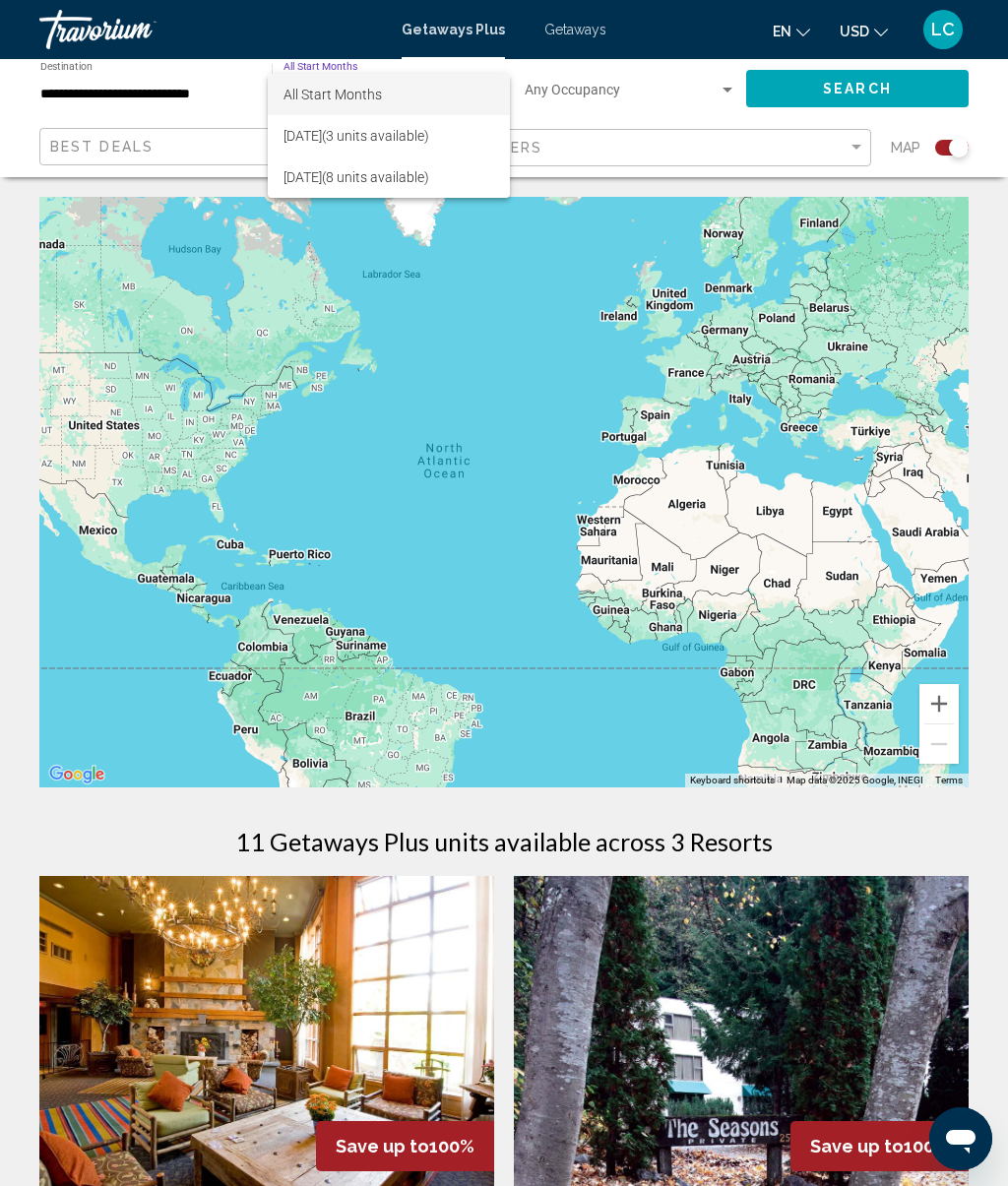
click at [460, 98] on span "All Start Months" at bounding box center [388, 95] width 210 height 41
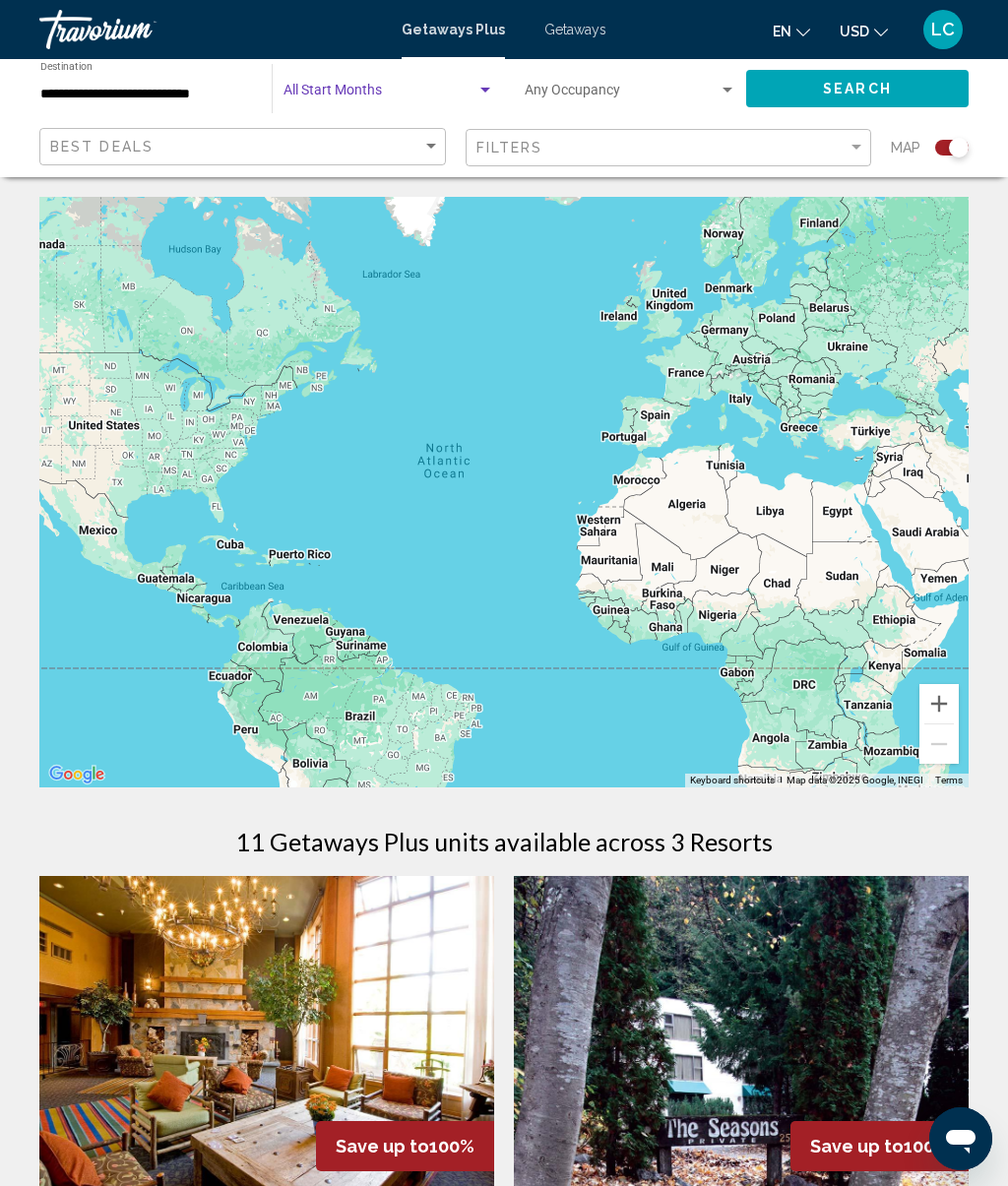
click at [897, 80] on button "Search" at bounding box center [857, 88] width 222 height 37
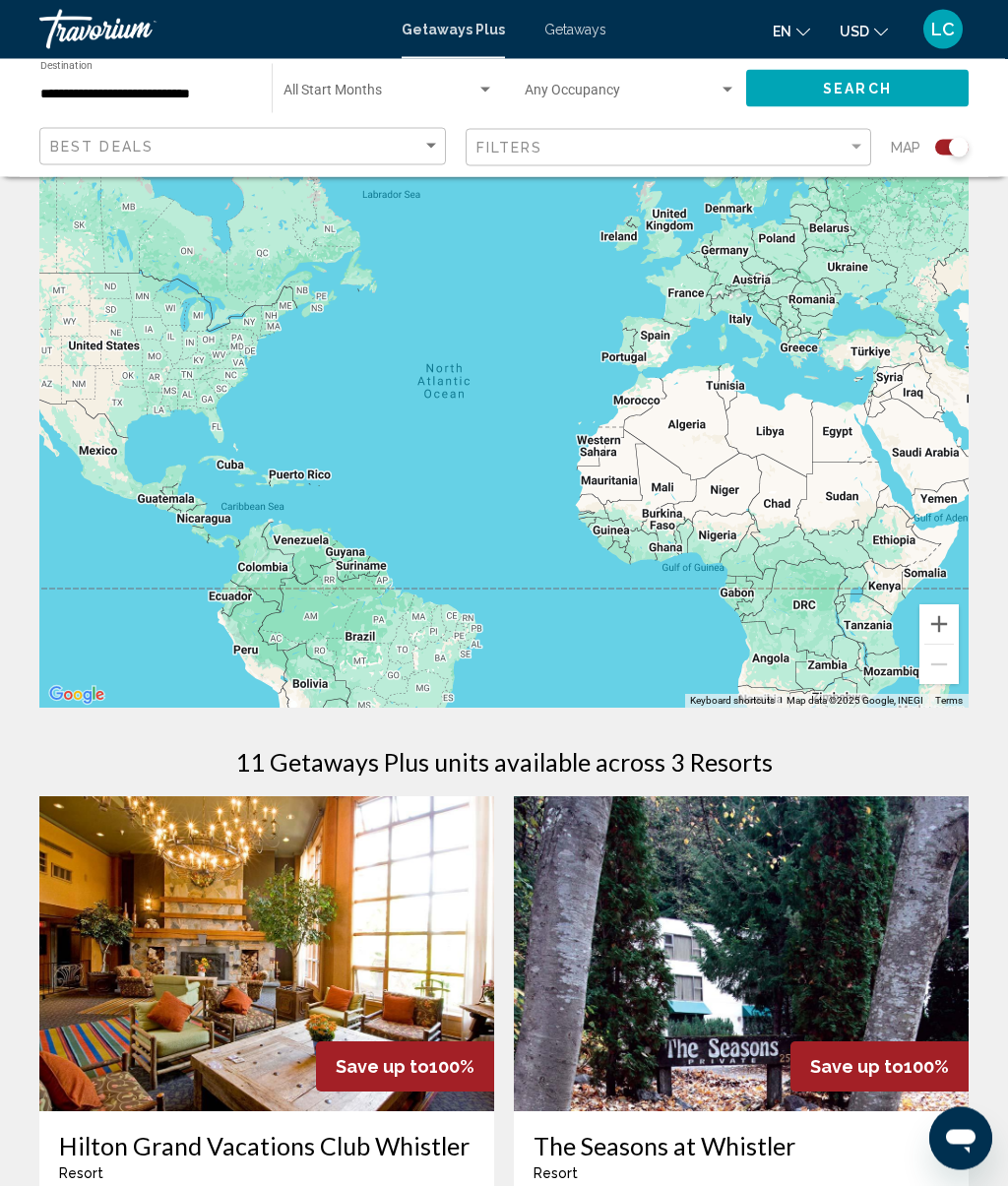
scroll to position [59, 0]
